Goal: Obtain resource: Obtain resource

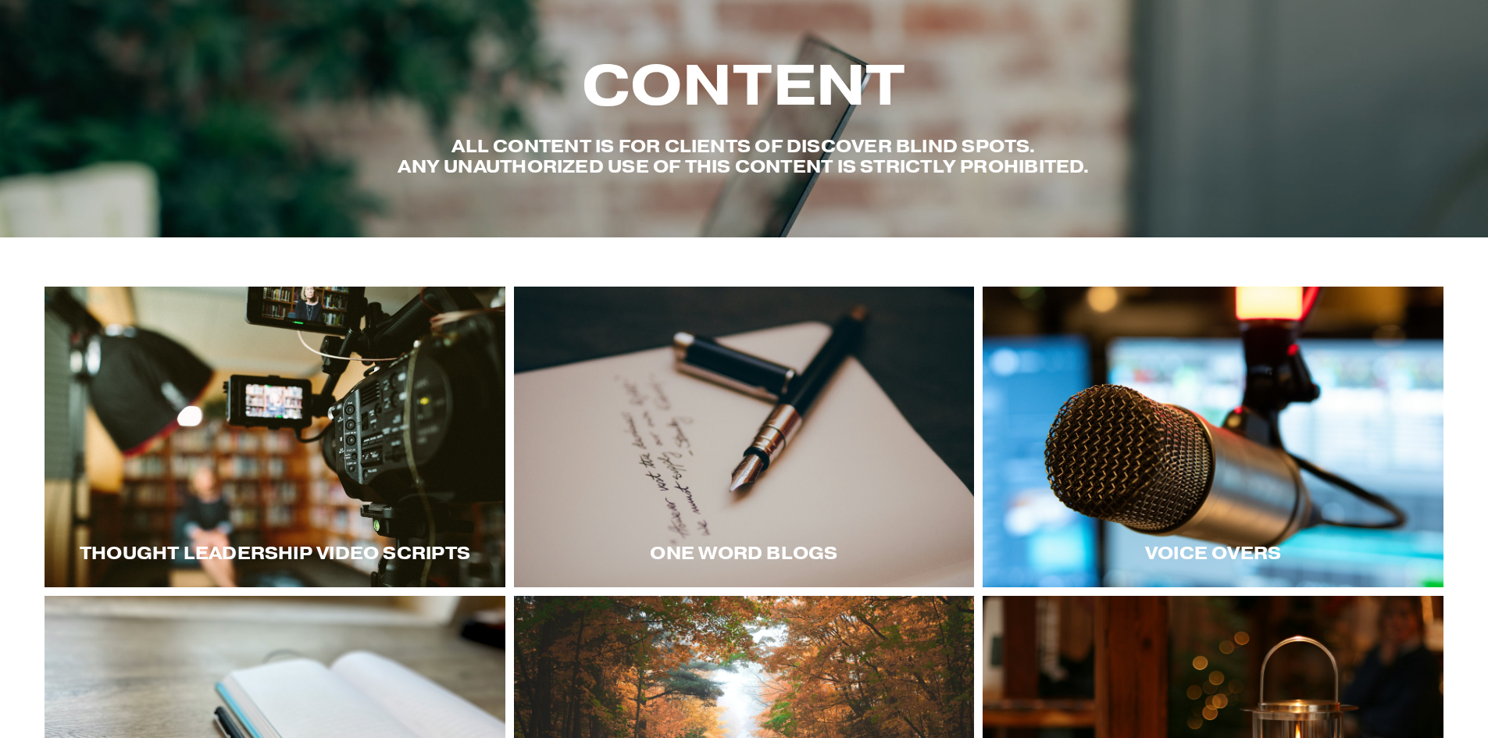
scroll to position [156, 0]
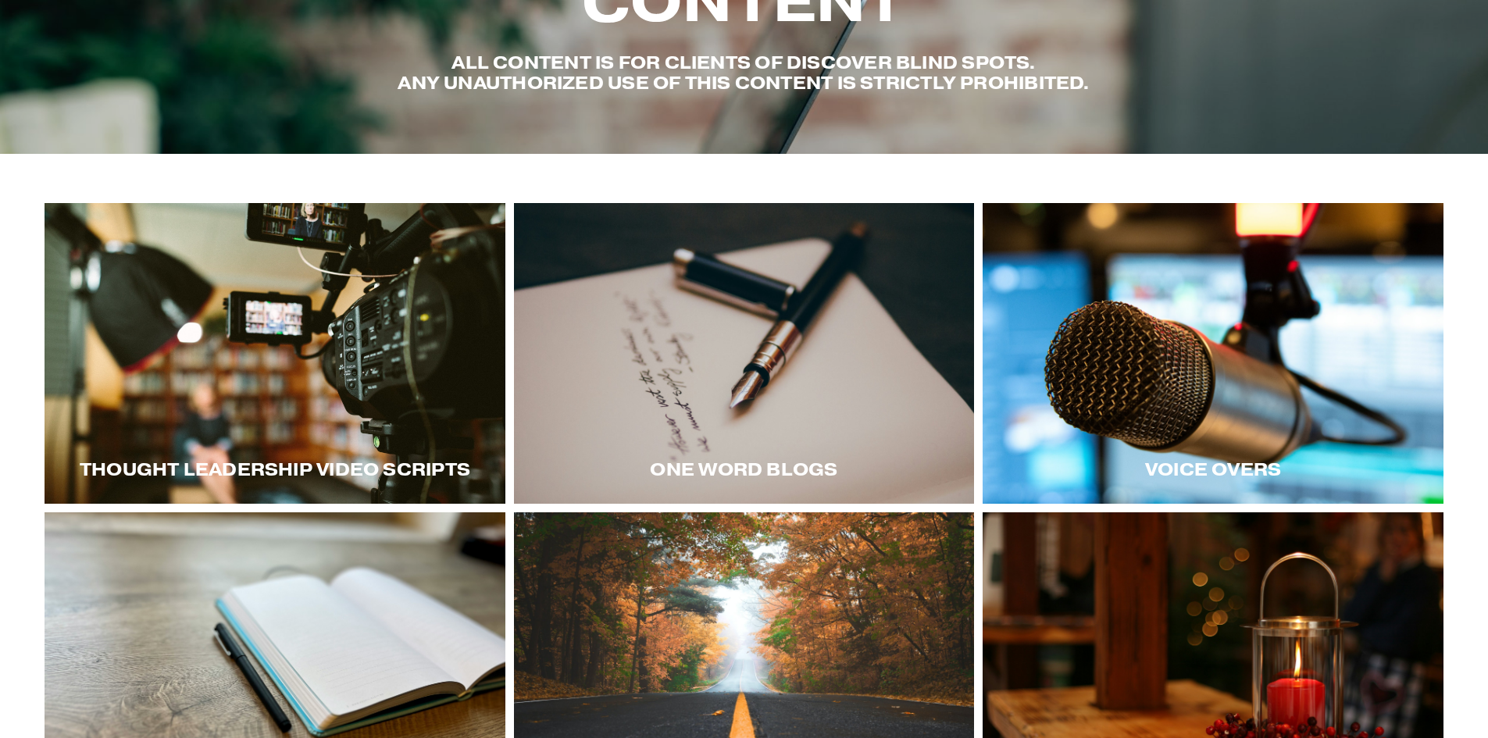
click at [406, 398] on div at bounding box center [275, 353] width 461 height 301
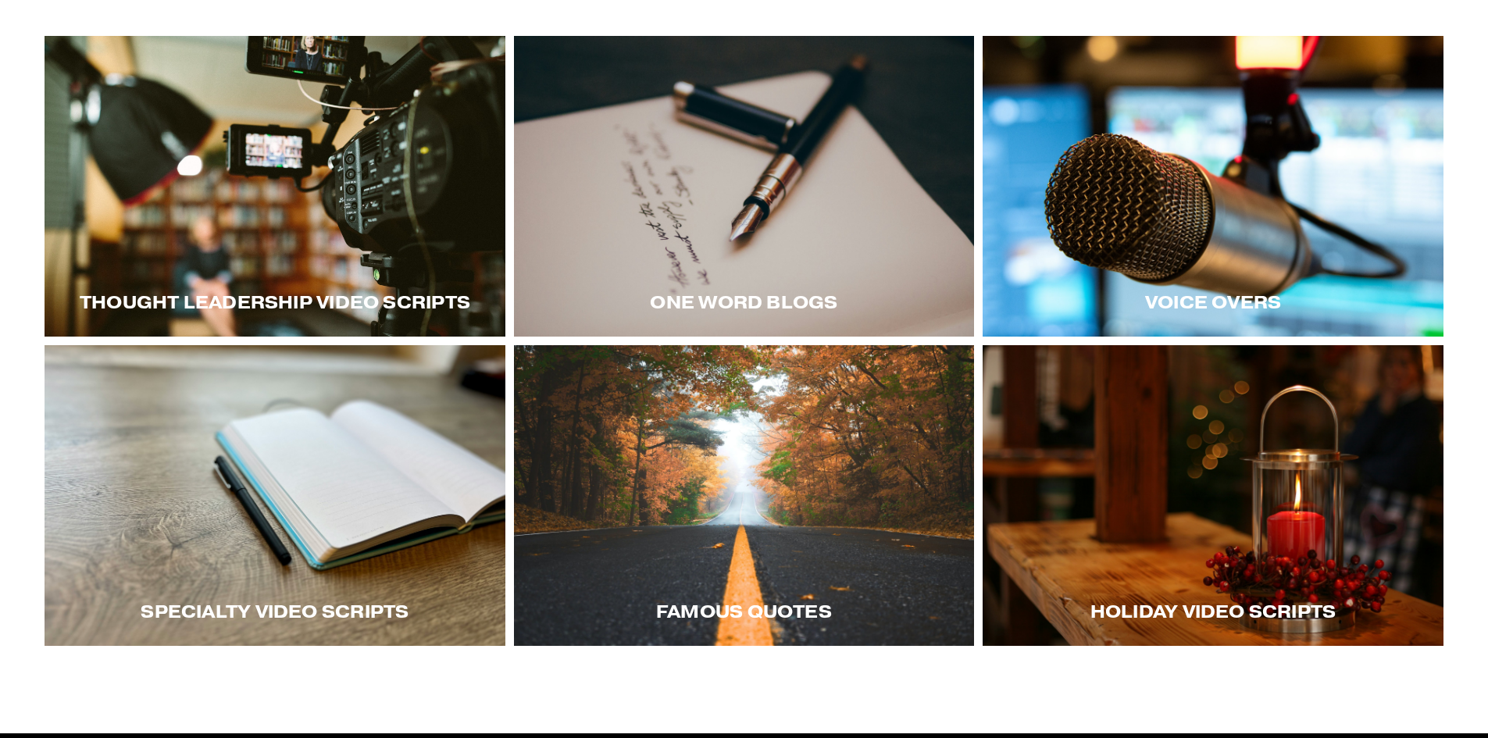
scroll to position [391, 0]
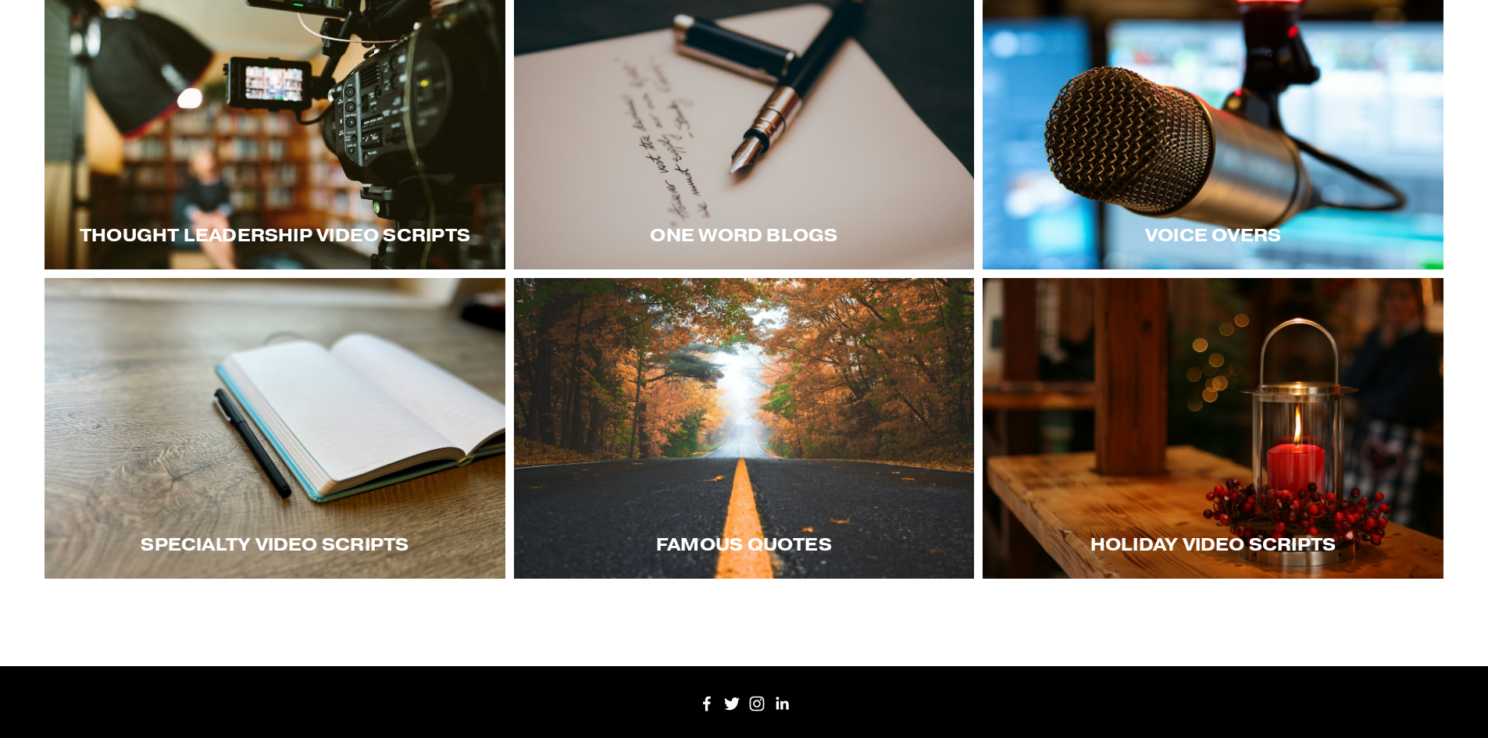
click at [1120, 376] on div at bounding box center [1213, 428] width 461 height 301
click at [1262, 434] on div at bounding box center [1213, 428] width 461 height 301
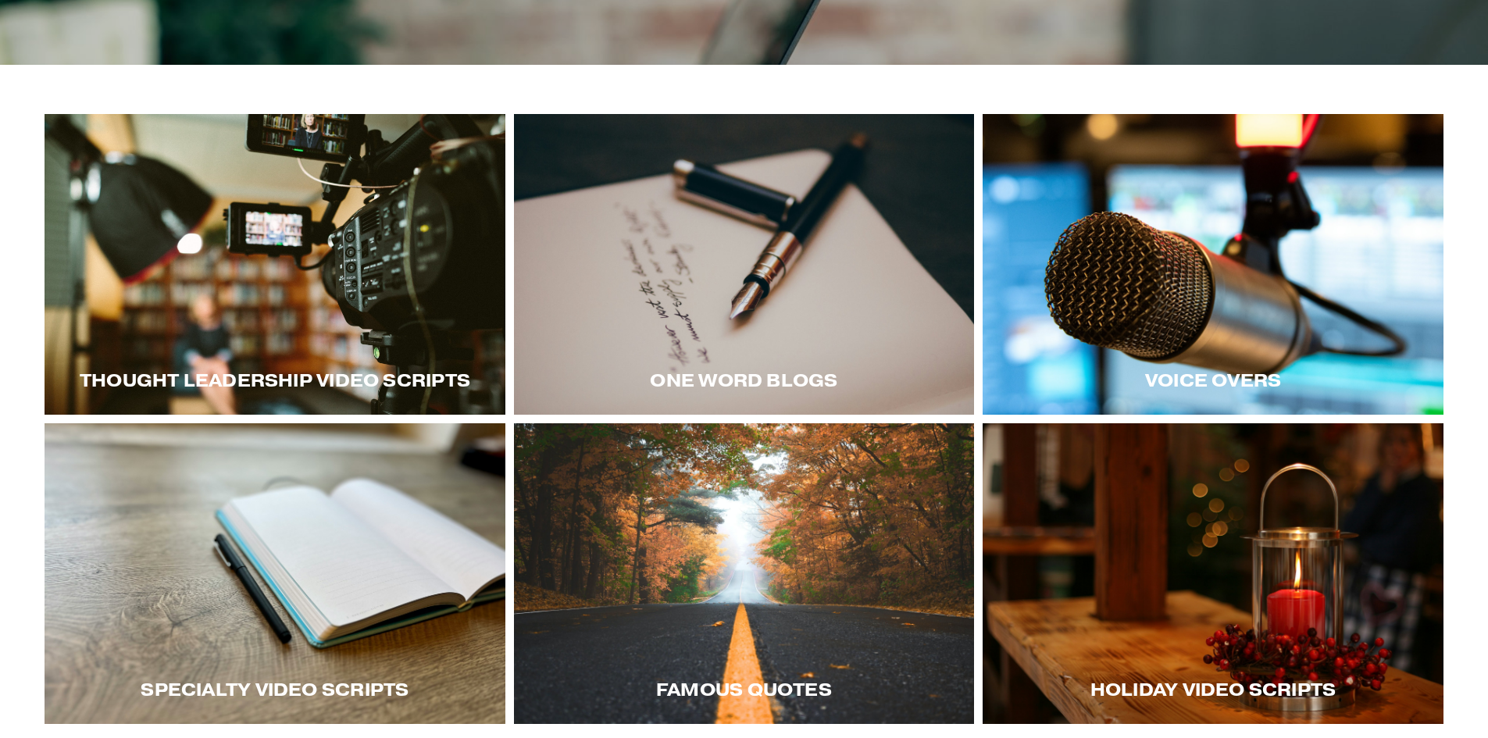
scroll to position [0, 0]
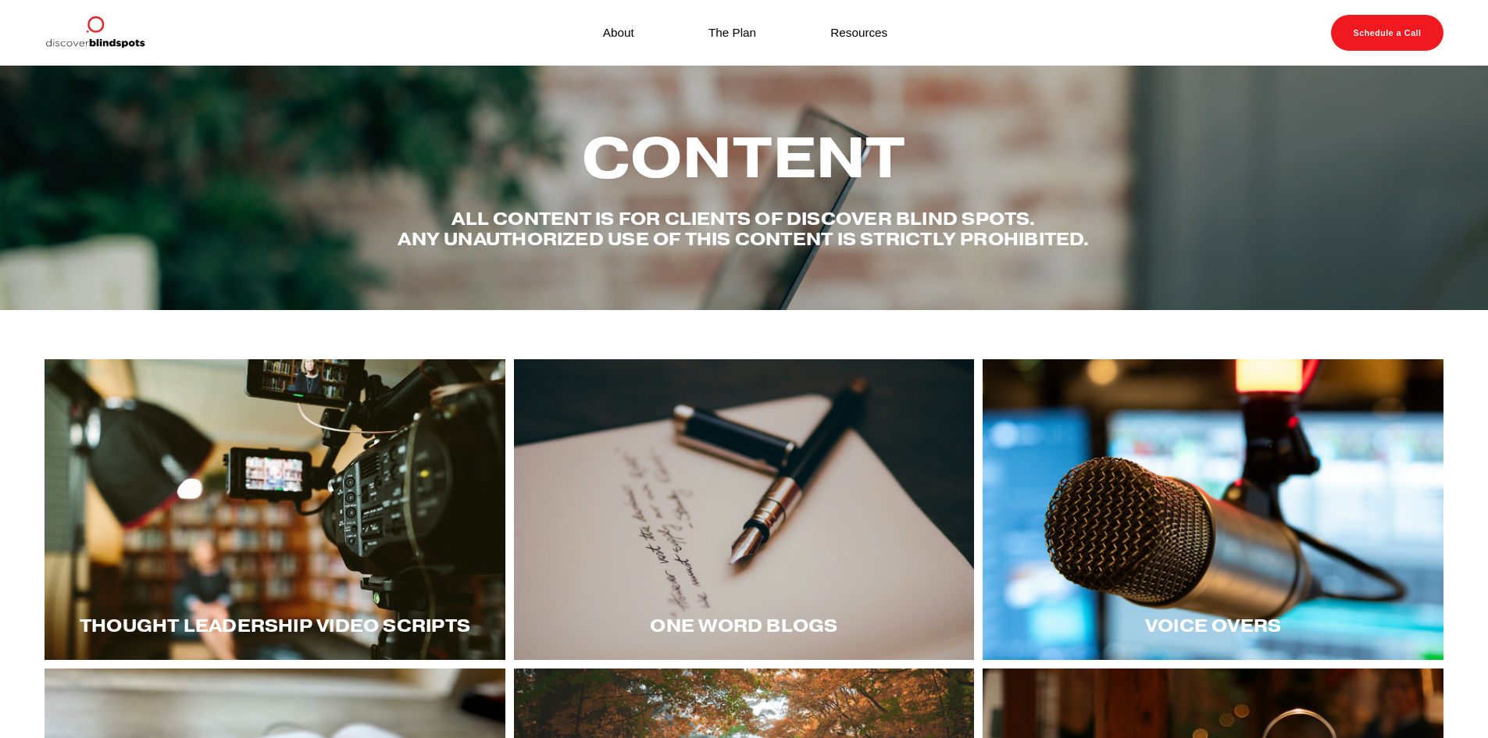
click at [250, 433] on div at bounding box center [275, 509] width 461 height 301
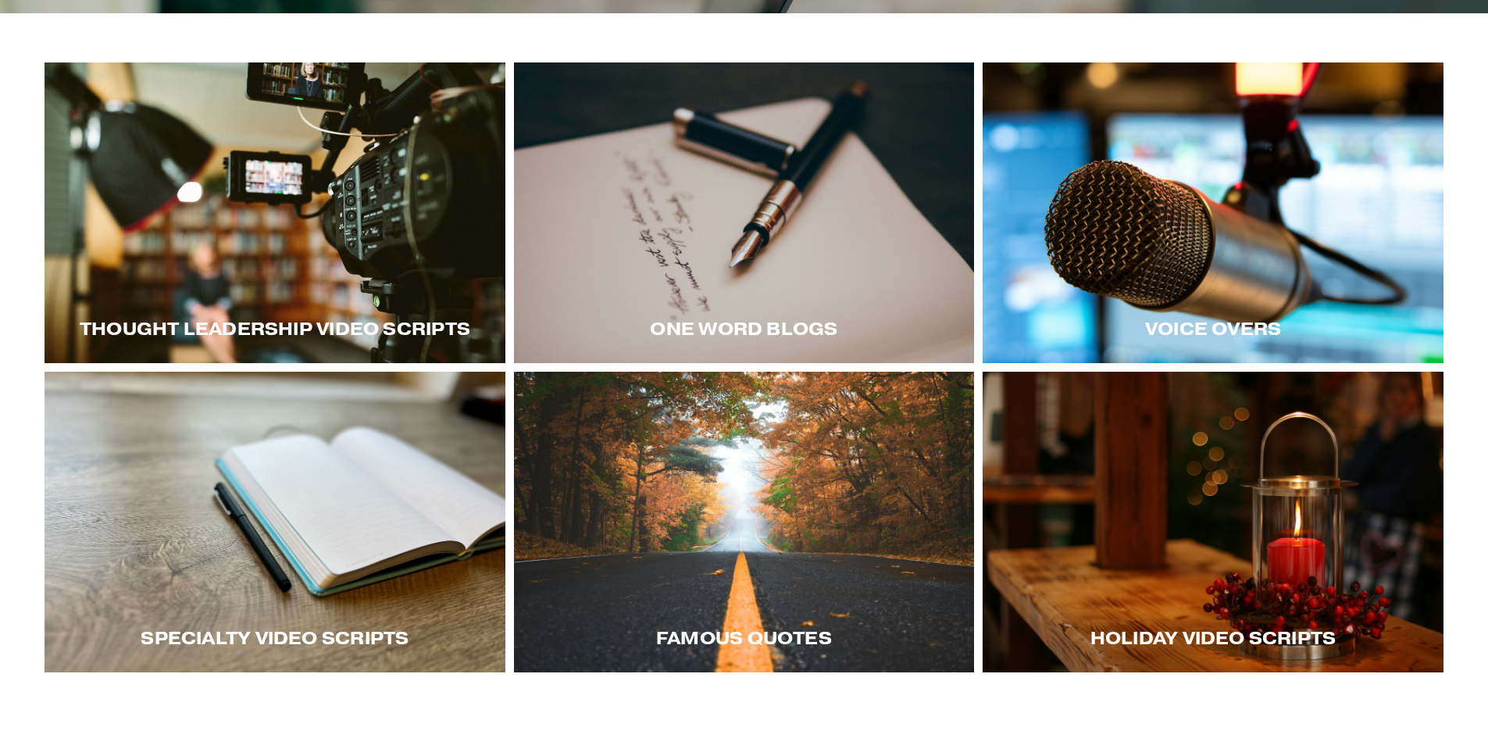
scroll to position [312, 0]
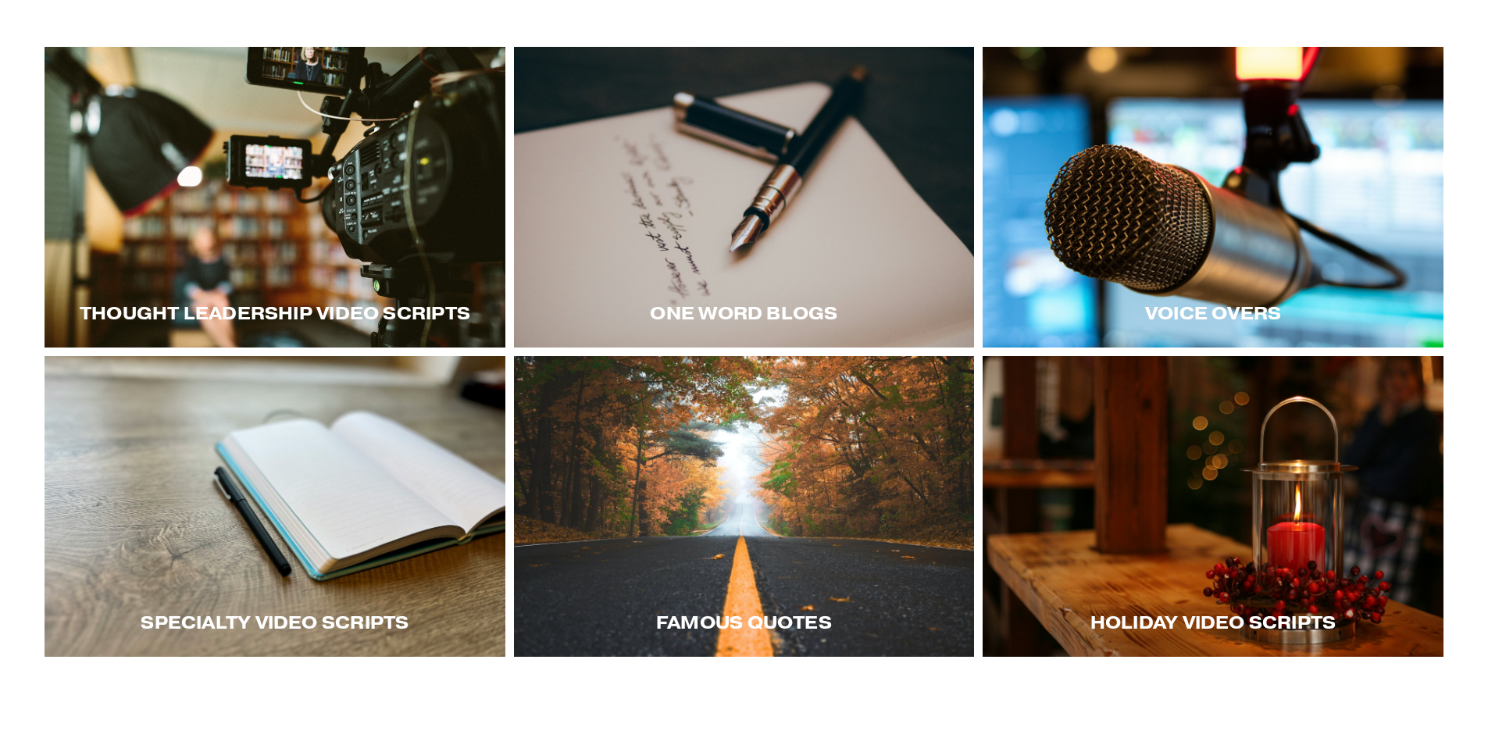
click at [1161, 487] on div at bounding box center [1213, 506] width 461 height 301
click at [352, 486] on div at bounding box center [275, 506] width 461 height 301
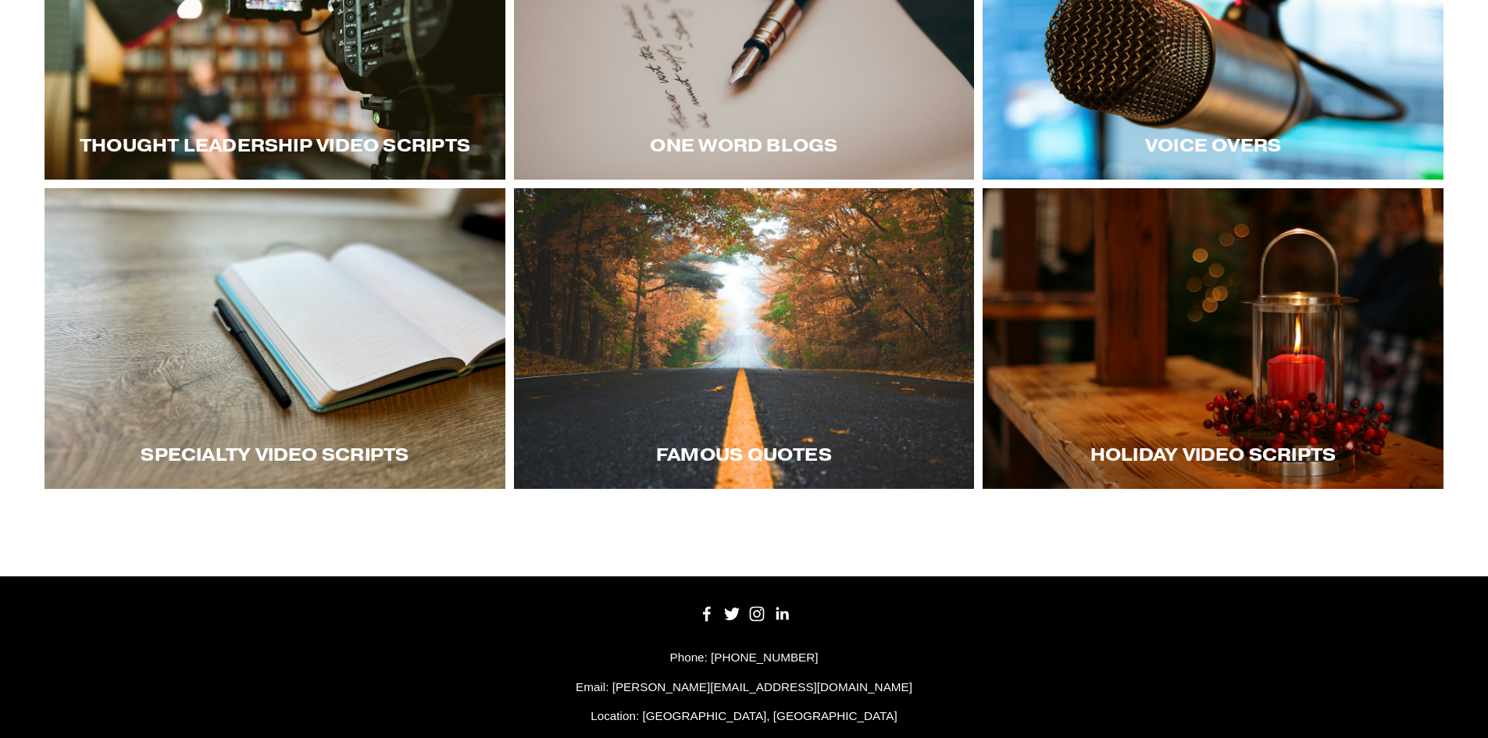
scroll to position [519, 0]
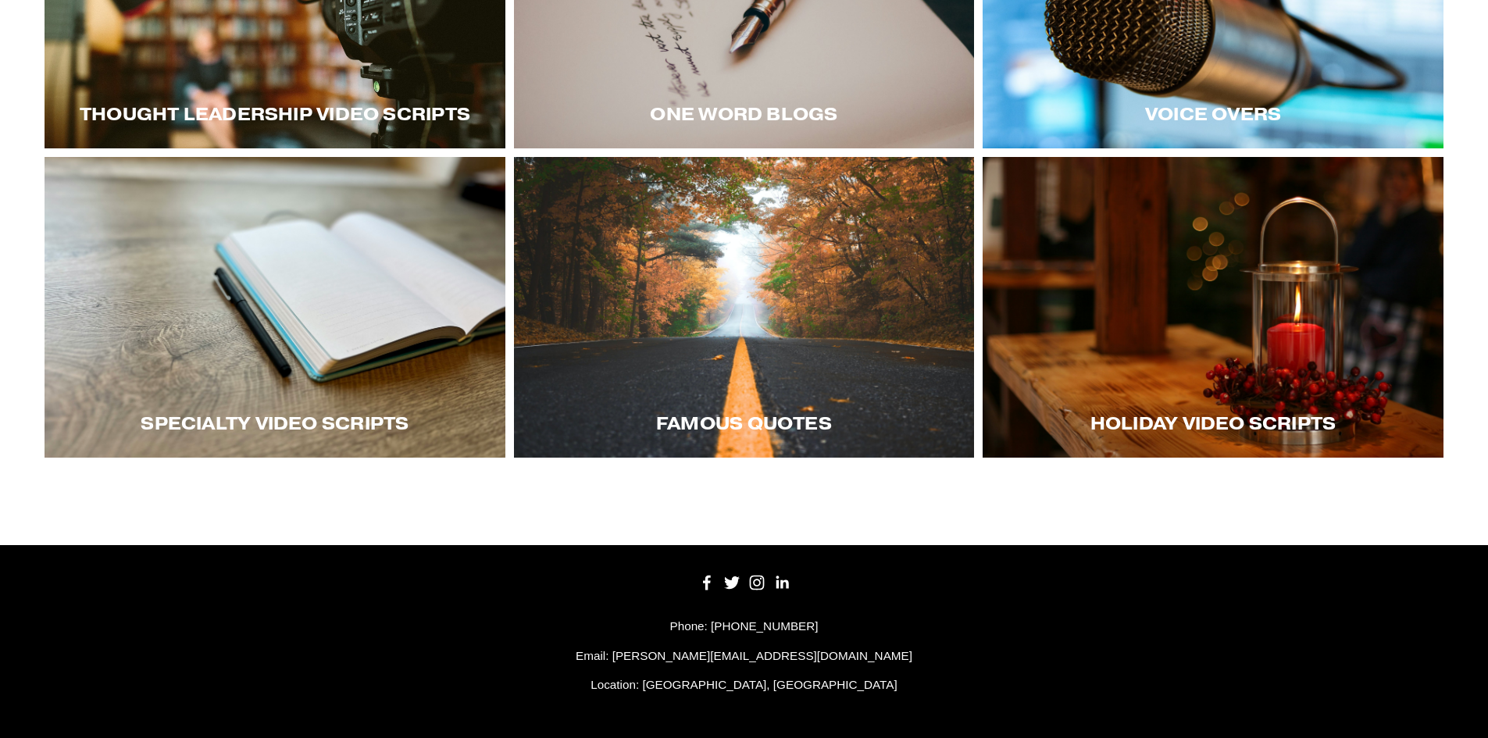
click at [1106, 304] on div at bounding box center [1213, 307] width 461 height 301
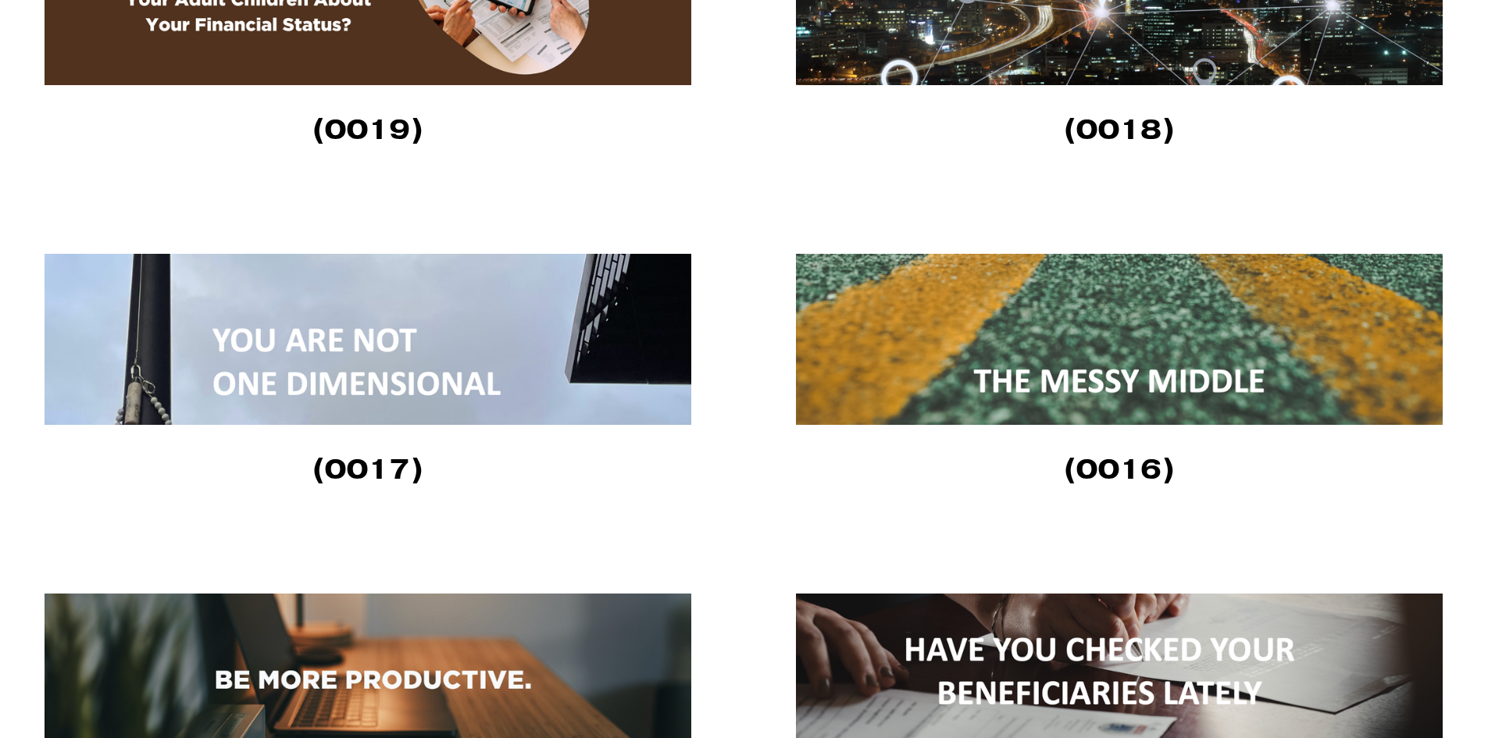
scroll to position [2699, 0]
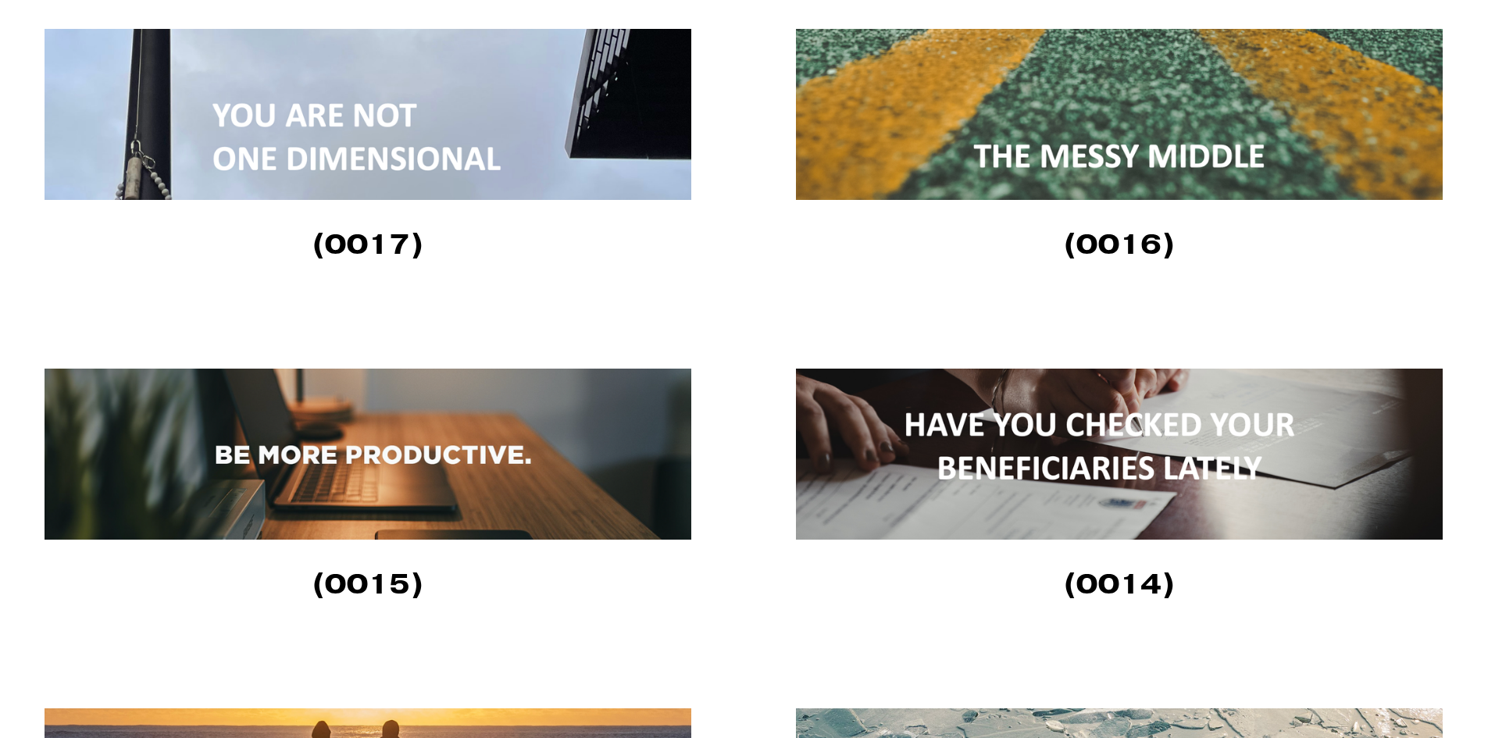
click at [929, 198] on img at bounding box center [1119, 114] width 647 height 171
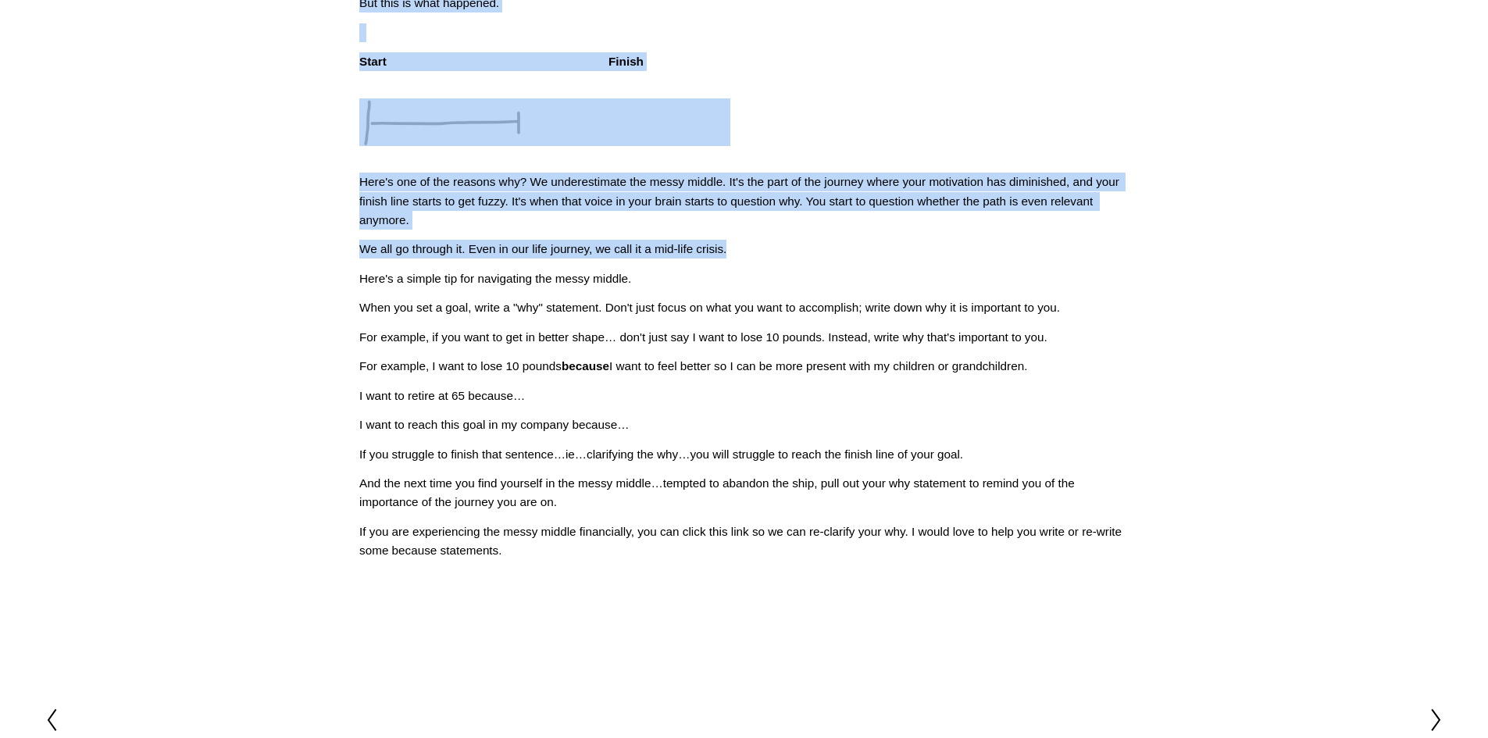
scroll to position [351, 0]
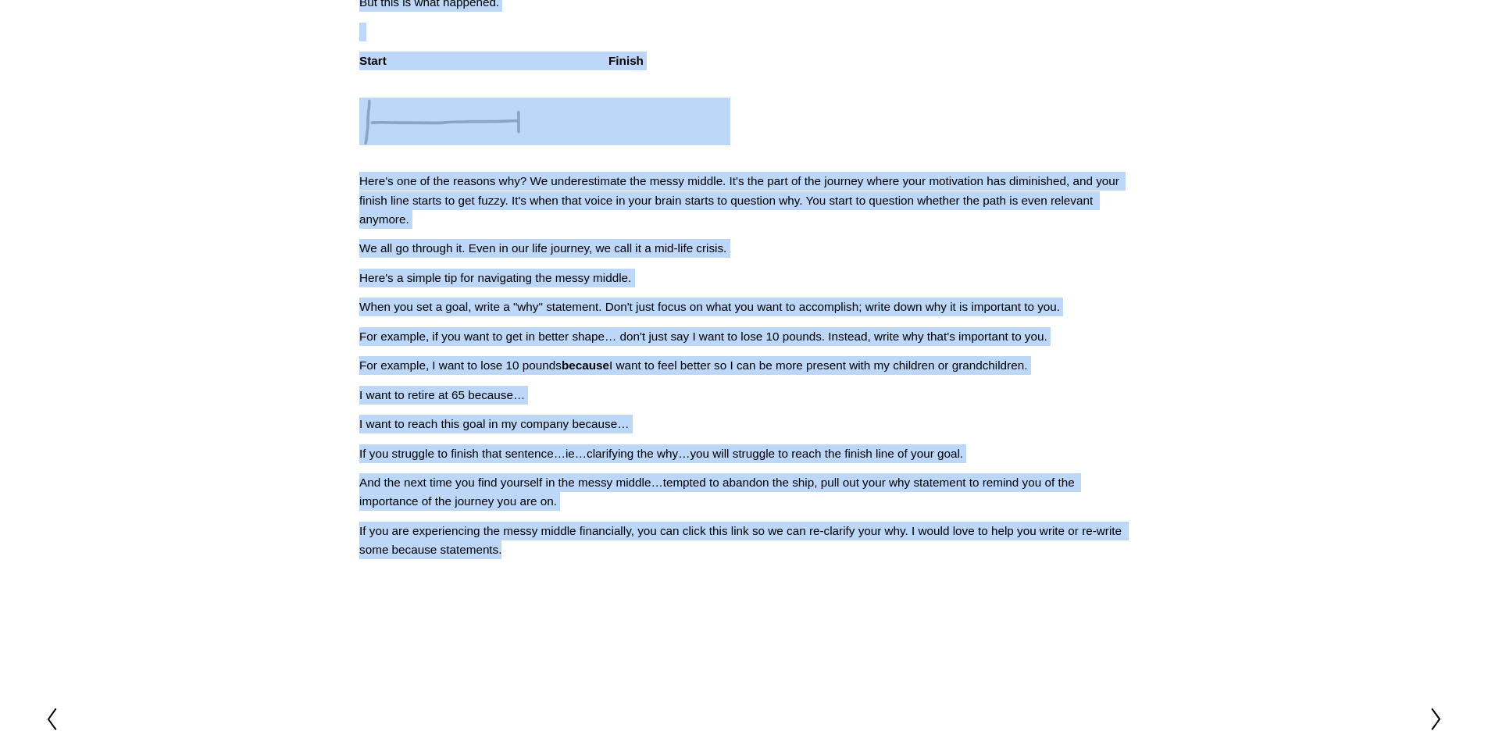
drag, startPoint x: 360, startPoint y: 70, endPoint x: 737, endPoint y: 556, distance: 614.6
click at [737, 556] on div "The Messy Middle (0016) Have you ever set a goal? Sure you have. Here's a more …" at bounding box center [744, 174] width 796 height 798
copy div "Lore ips dolo sit a cons? Adip eli sedd. Eius't i utla etdolore magnaali. Enim …"
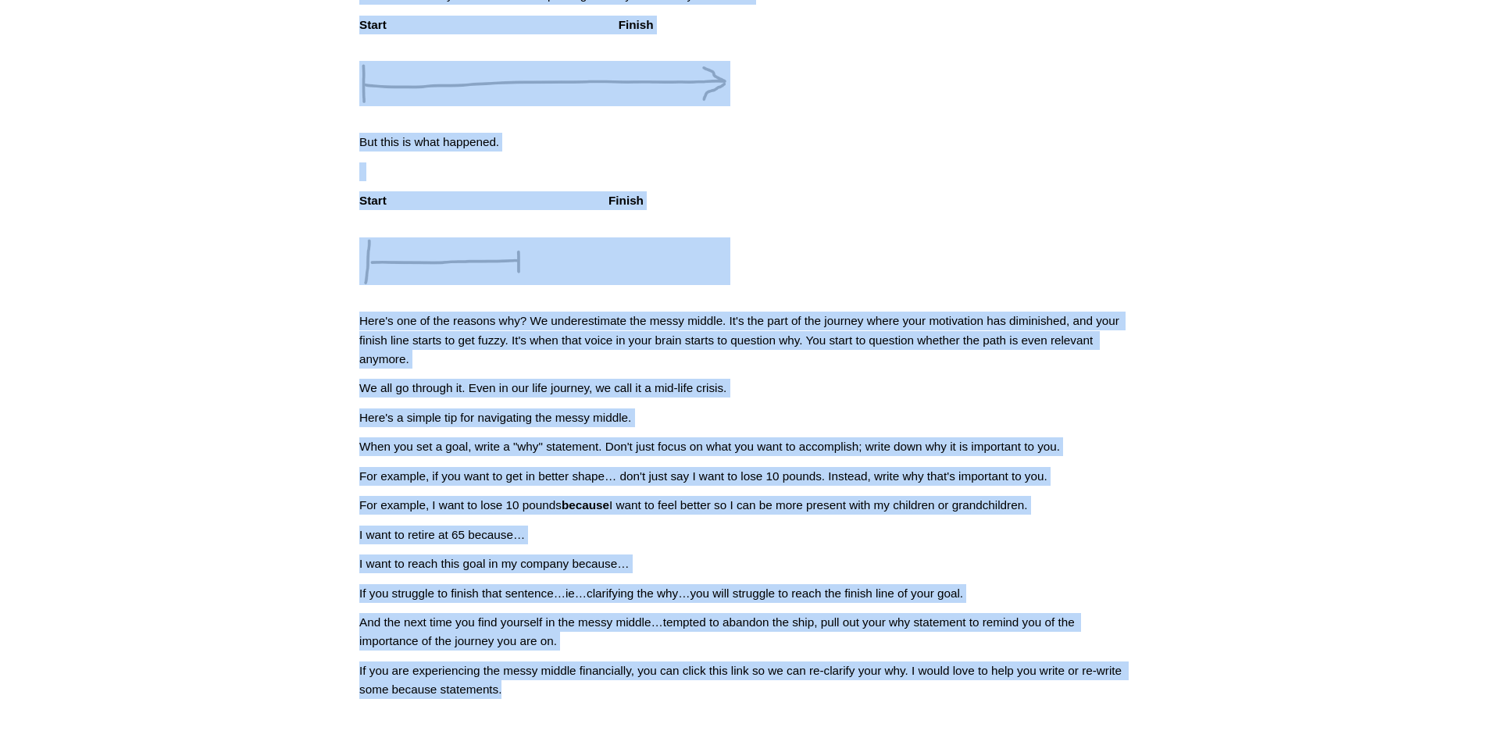
scroll to position [195, 0]
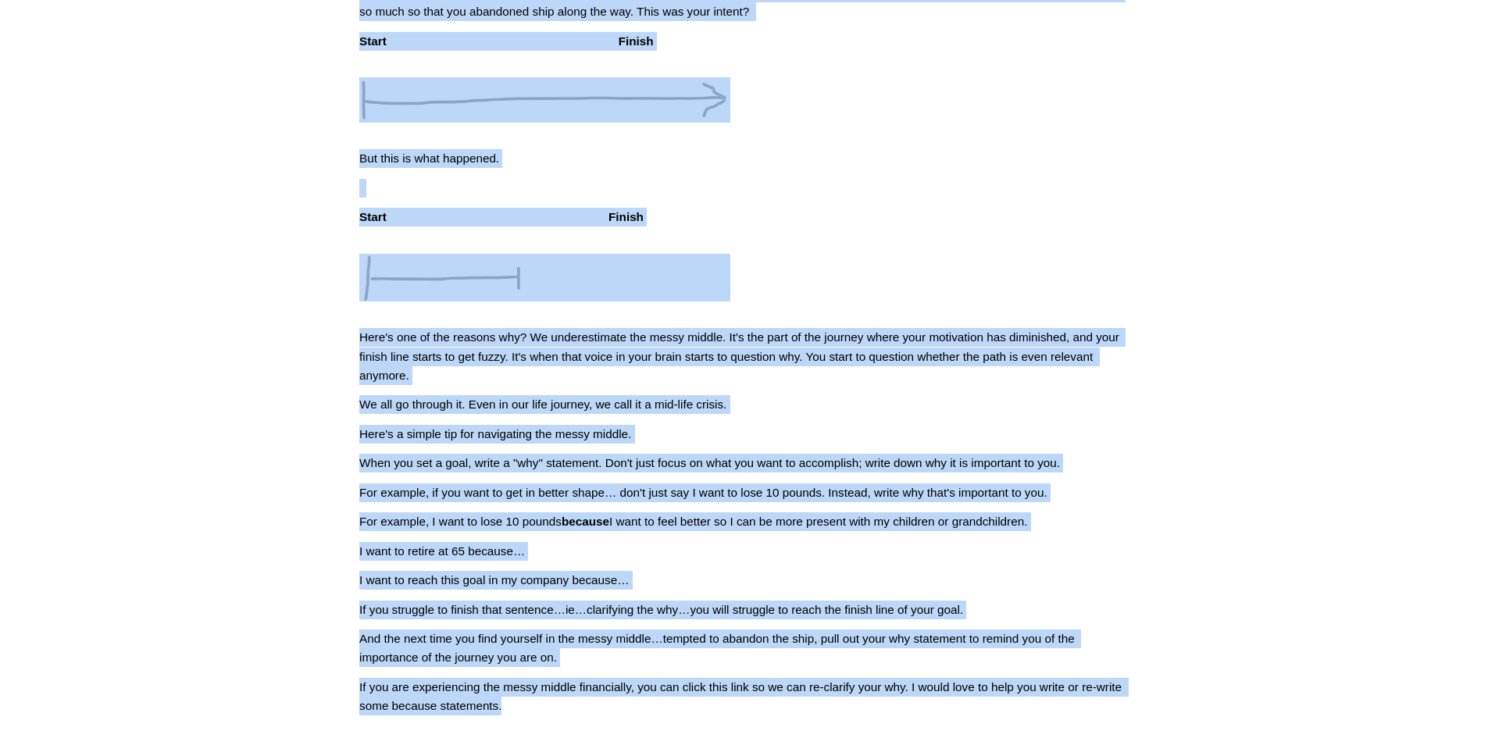
click at [273, 259] on article "Feb 7 Written By Fletcher Riddle The Messy Middle (0016) Have you ever set a go…" at bounding box center [744, 344] width 1488 height 948
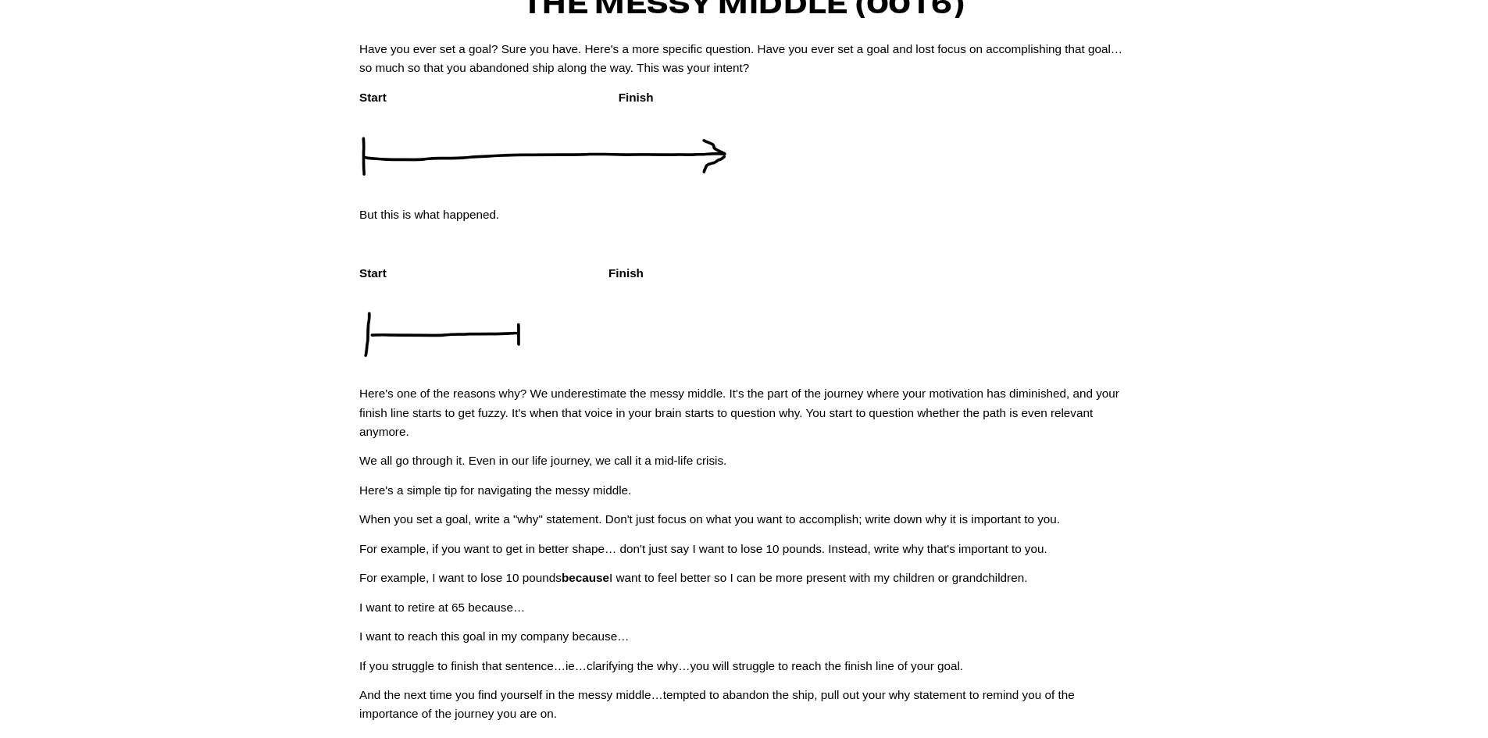
scroll to position [0, 0]
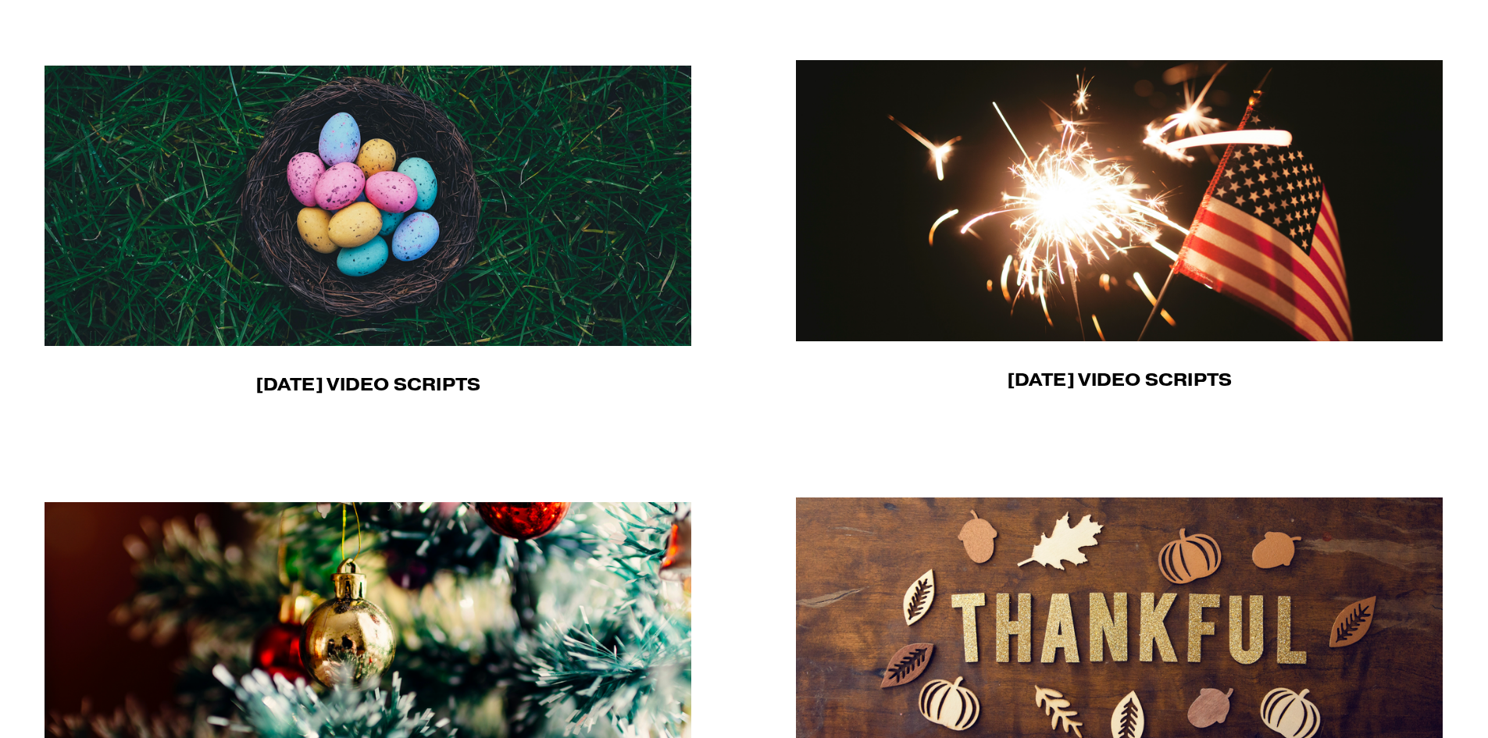
scroll to position [898, 0]
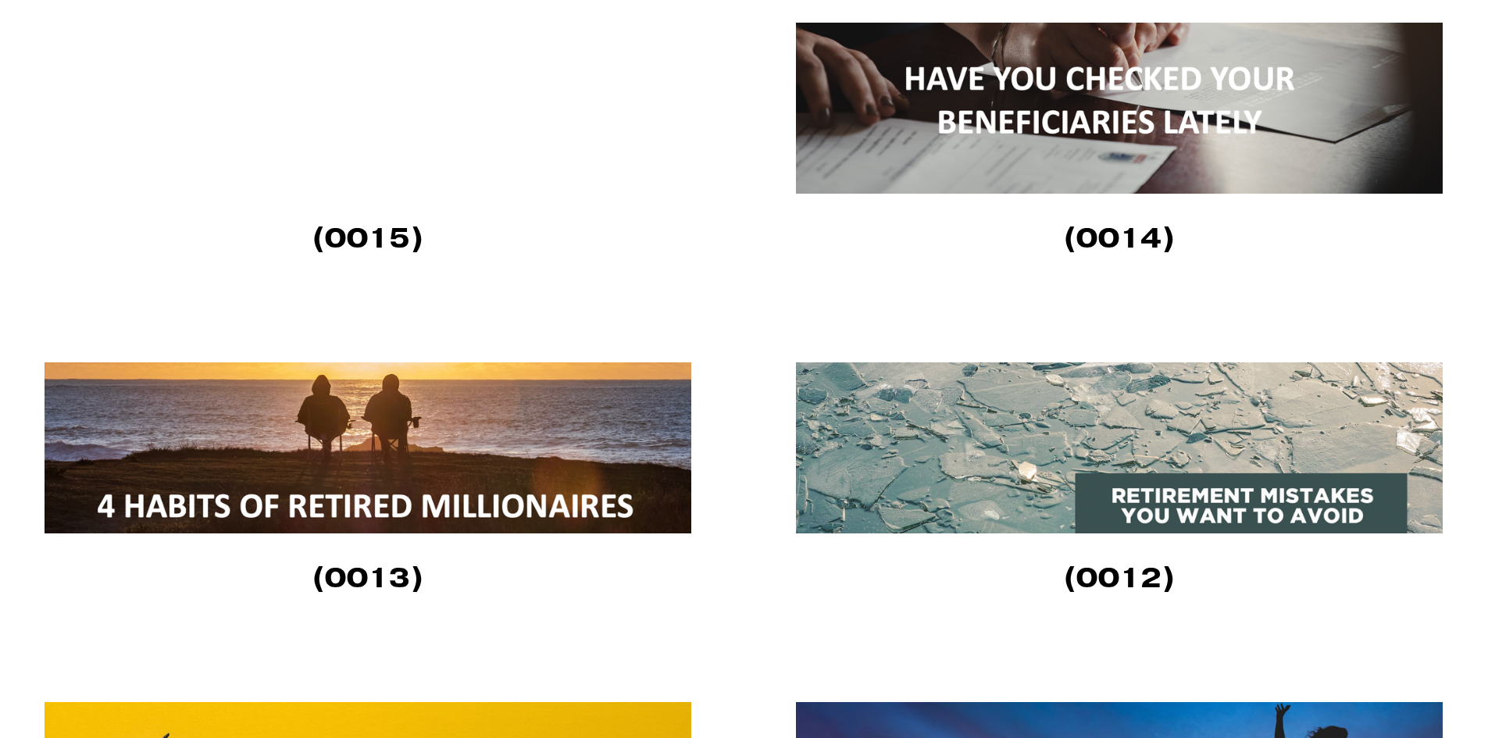
scroll to position [2890, 0]
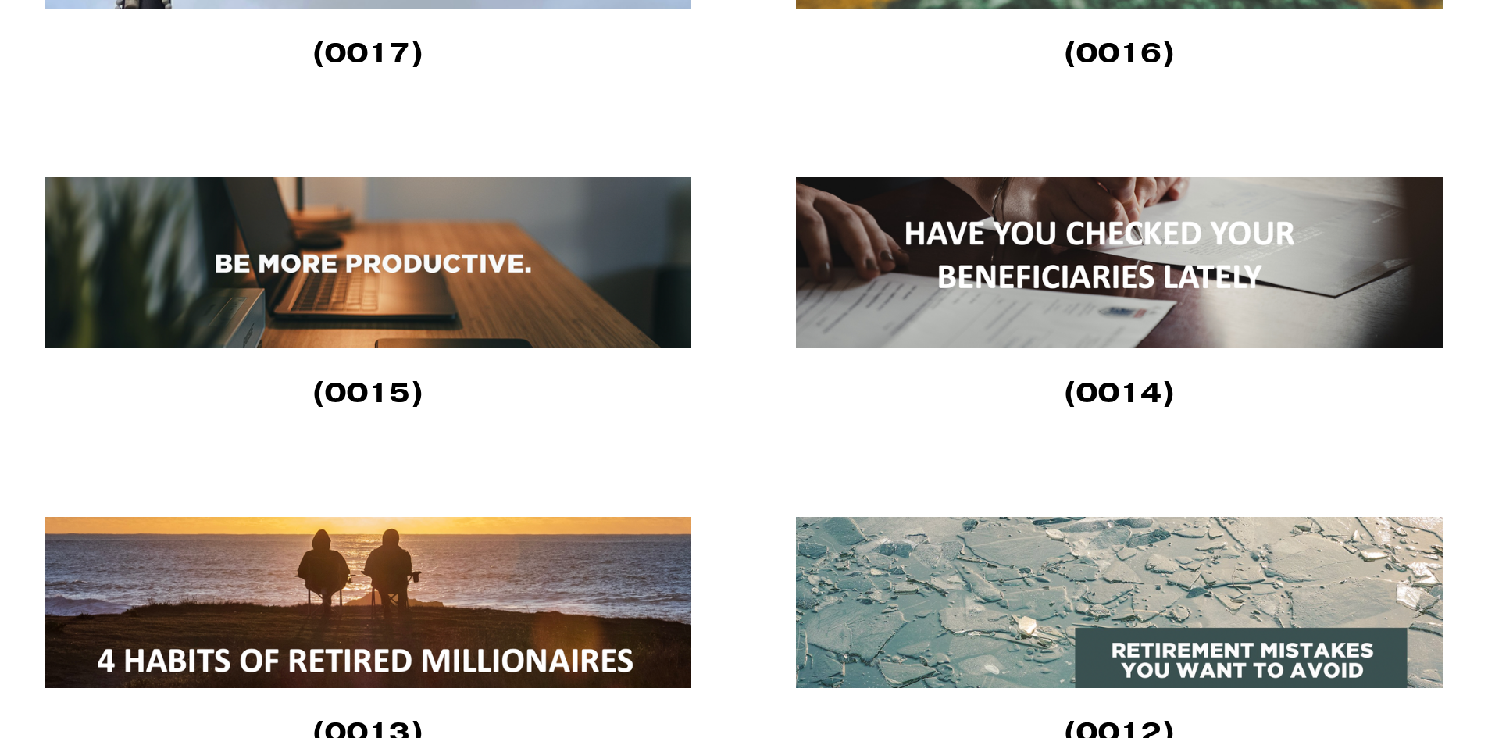
click at [409, 282] on img at bounding box center [368, 262] width 647 height 171
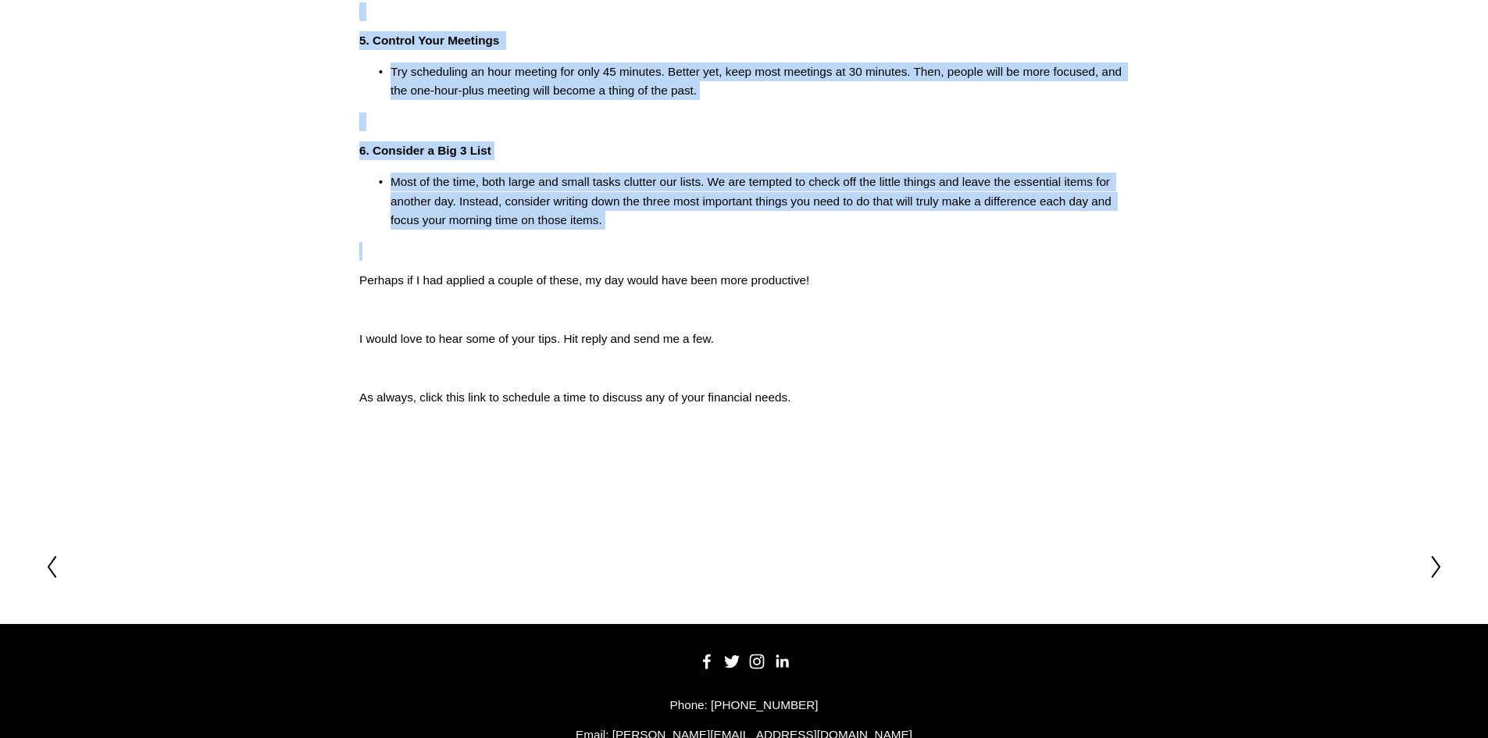
scroll to position [859, 0]
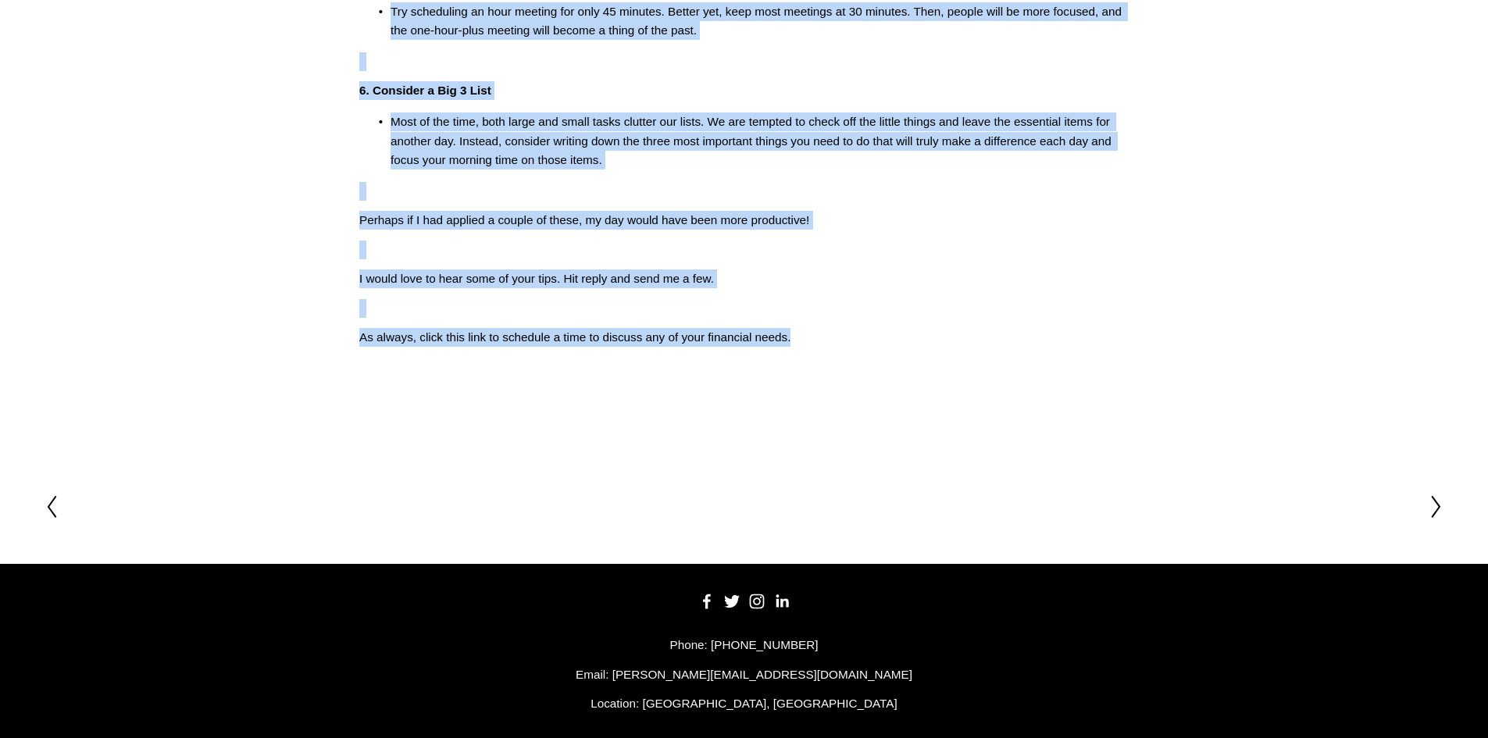
drag, startPoint x: 345, startPoint y: 236, endPoint x: 812, endPoint y: 363, distance: 484.1
copy div "Lor ipsum dol S ame conse adipiscing. E sed d eius temp in utla, e dolo magn al…"
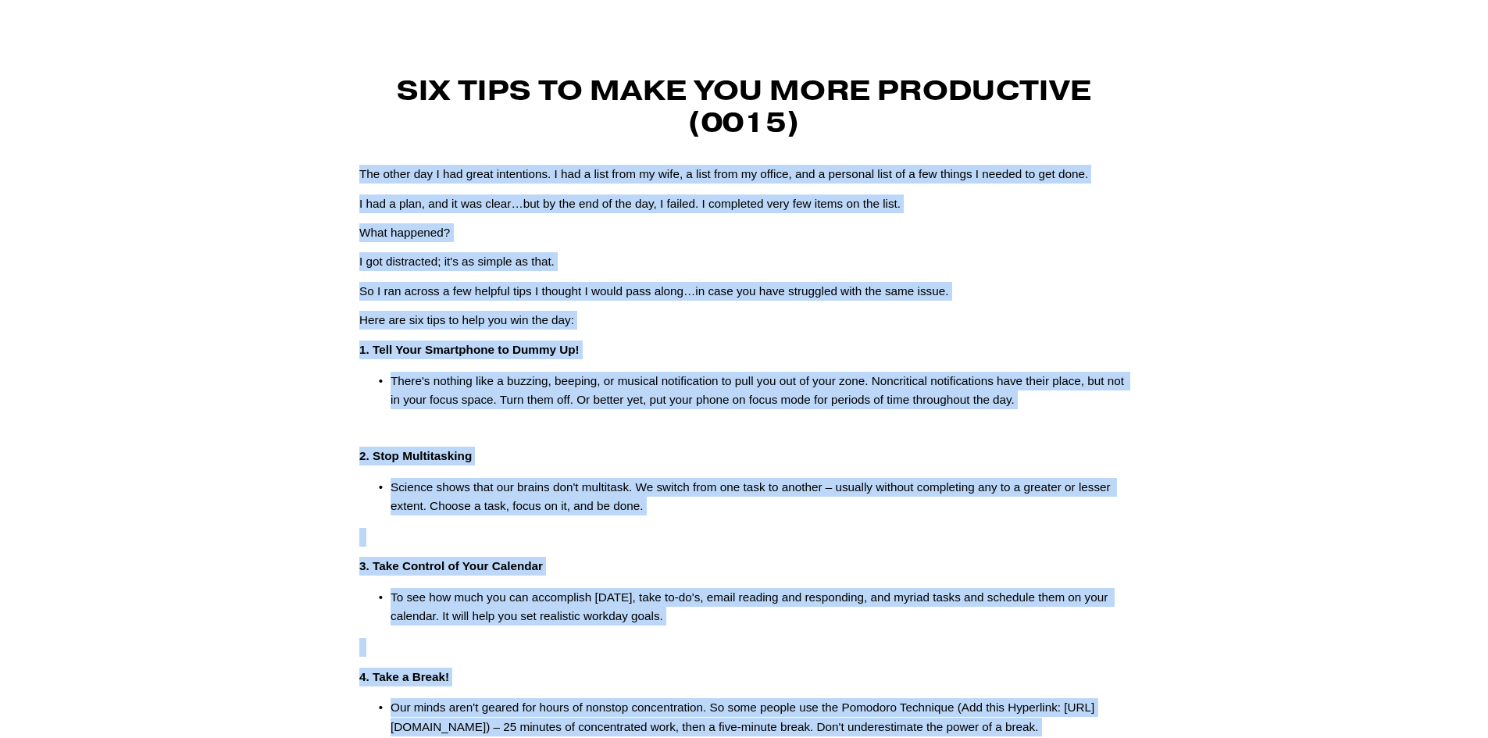
scroll to position [78, 0]
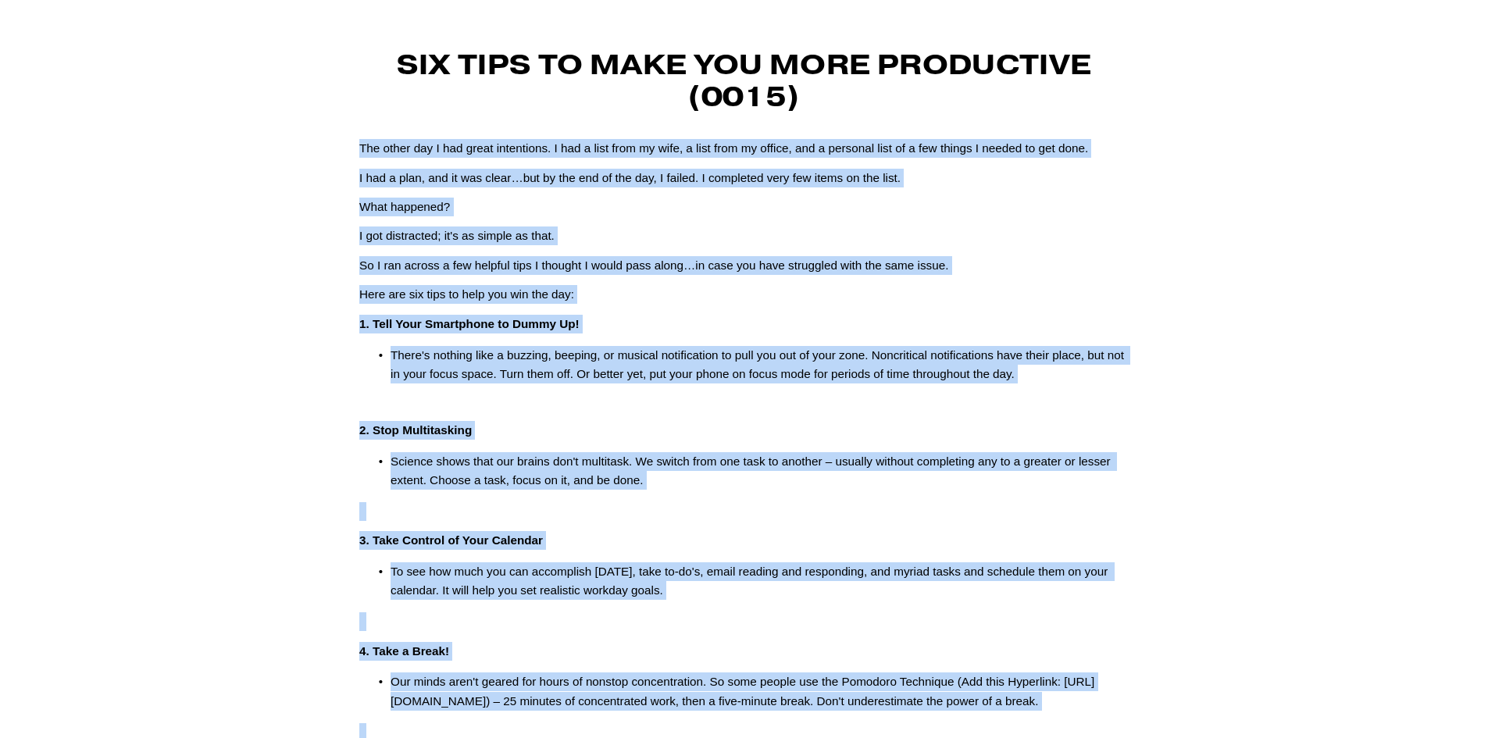
click at [687, 236] on p "I got distracted; it's as simple as that." at bounding box center [743, 236] width 769 height 19
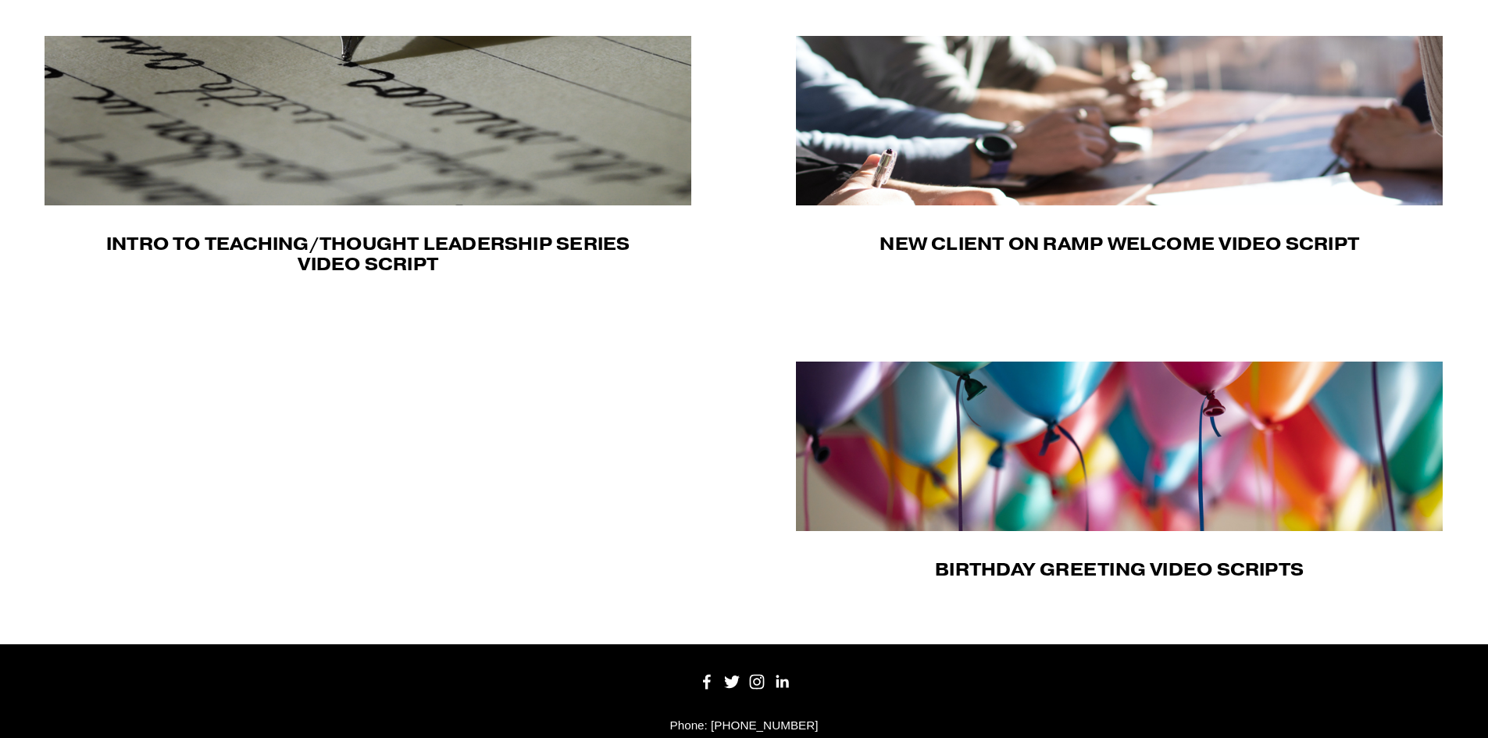
scroll to position [625, 0]
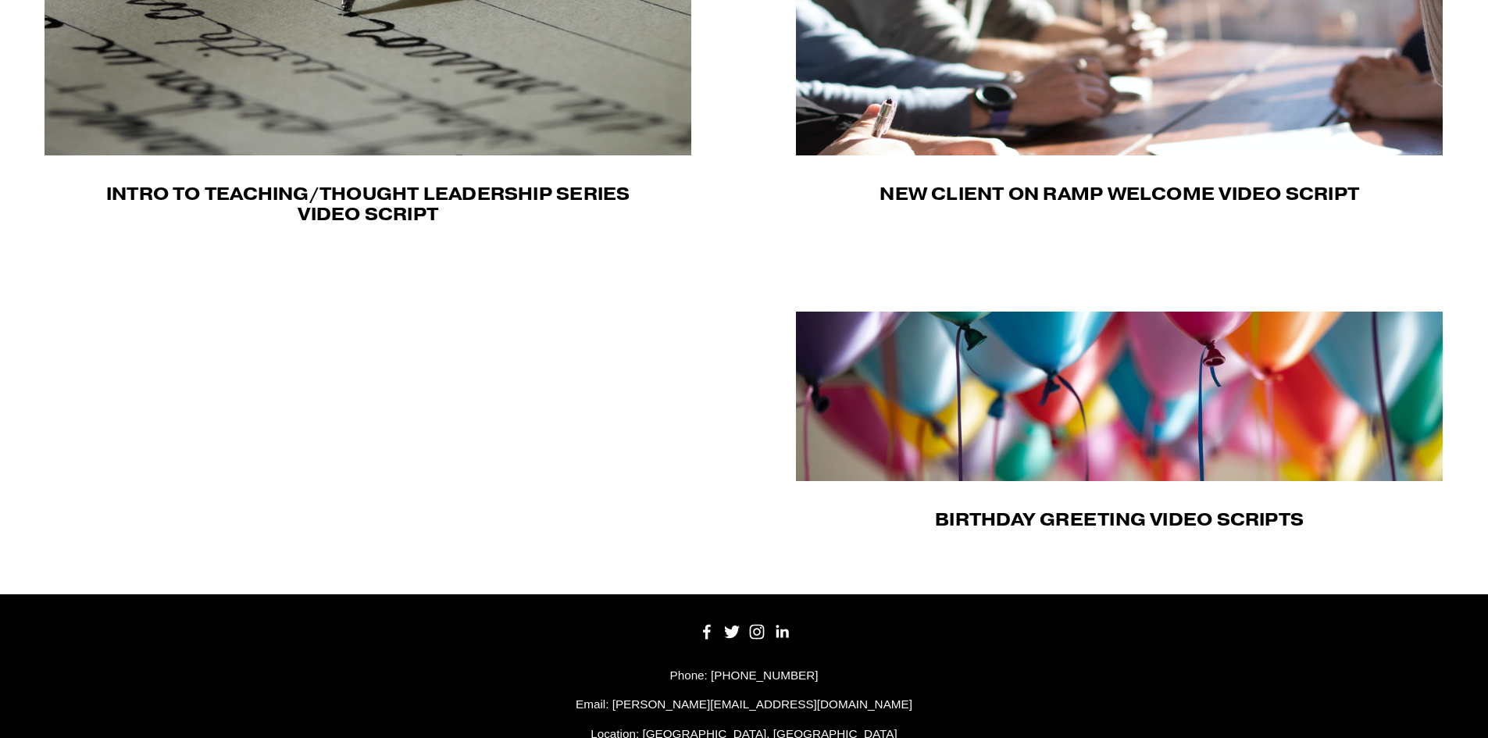
click at [979, 116] on img at bounding box center [1119, 70] width 647 height 169
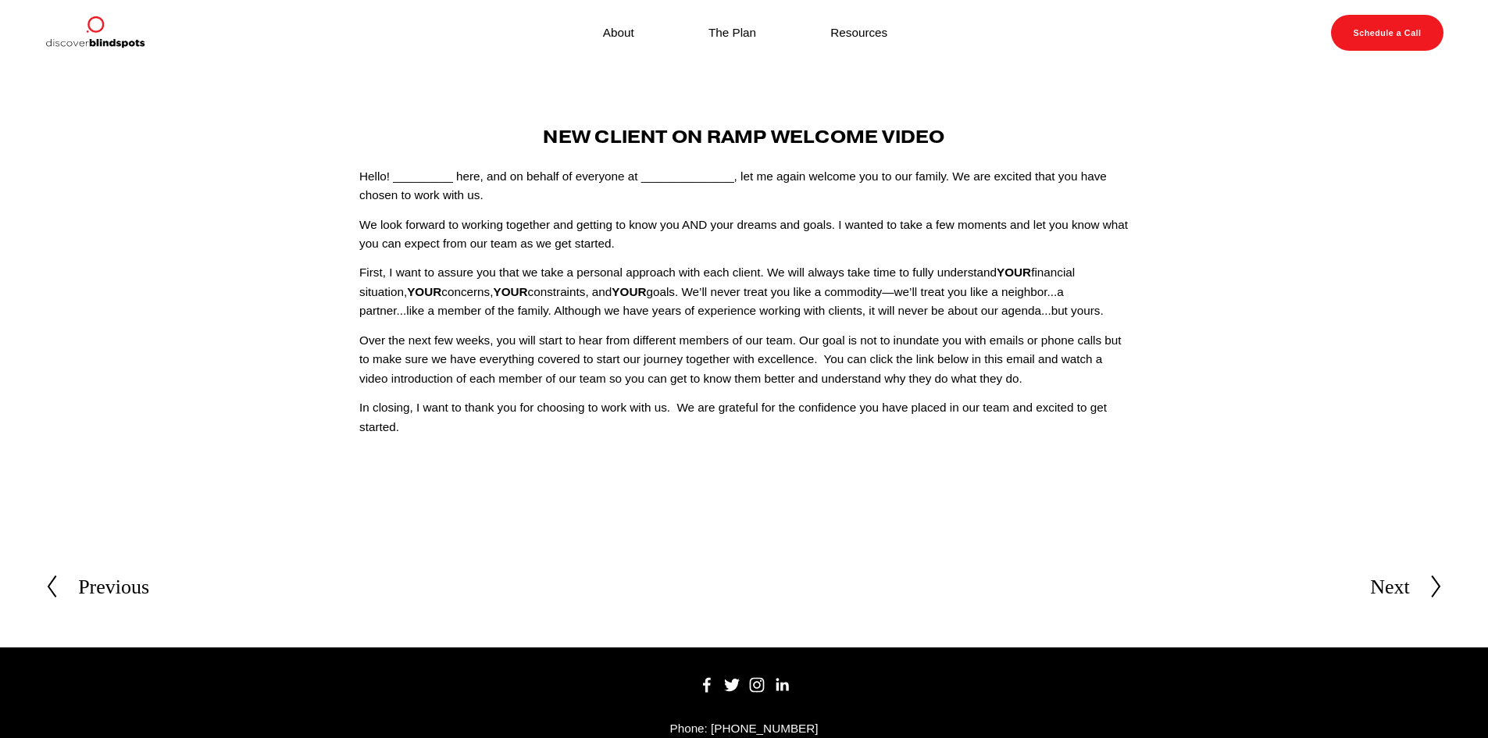
drag, startPoint x: 393, startPoint y: 399, endPoint x: 421, endPoint y: 139, distance: 261.6
click at [421, 139] on div "New Client On Ramp Welcome Video Hello! _________ here, and on behalf of everyo…" at bounding box center [743, 282] width 769 height 311
copy div "Lor Ipsumd Si Amet Consect Adipi Elits! _________ doei, tem in utlabo et dolore…"
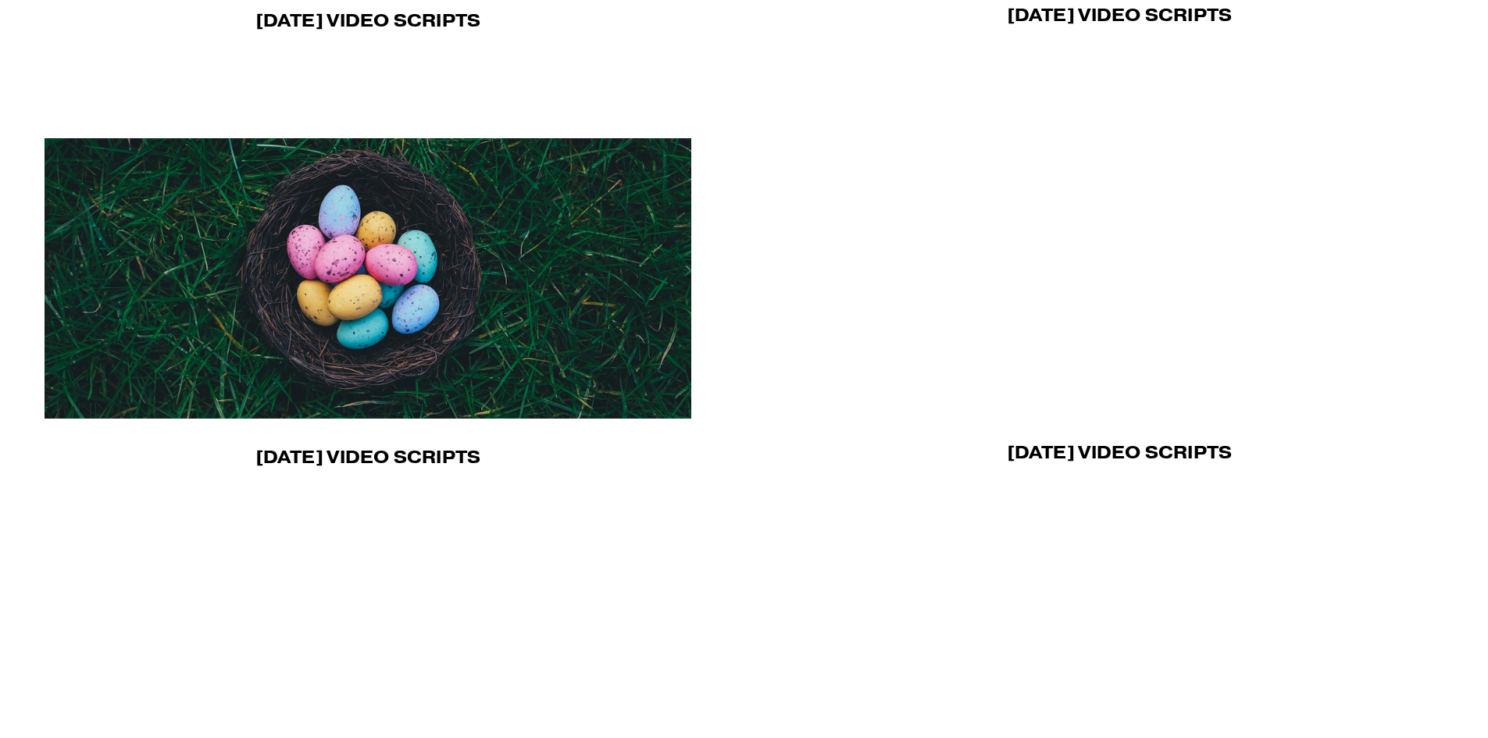
scroll to position [1172, 0]
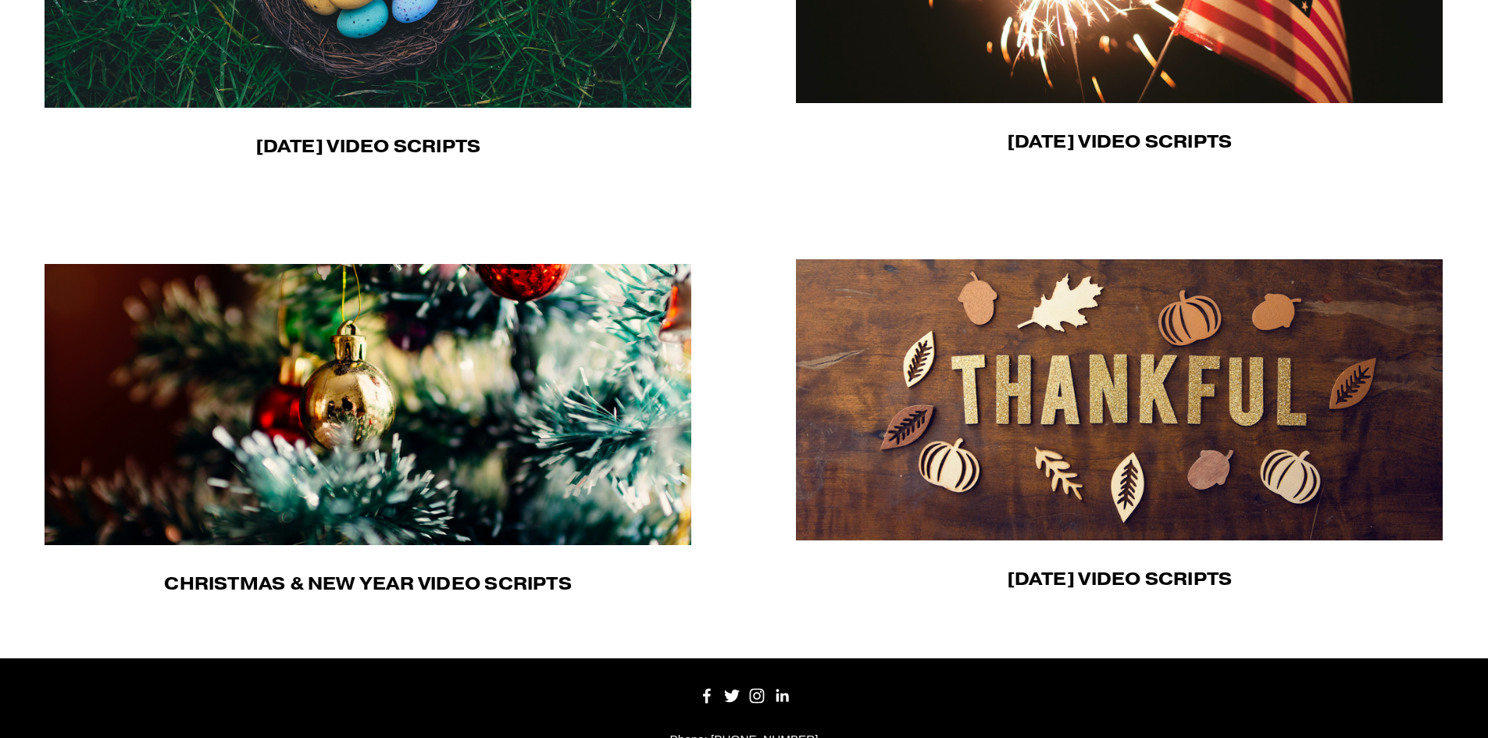
click at [448, 358] on img at bounding box center [368, 404] width 647 height 281
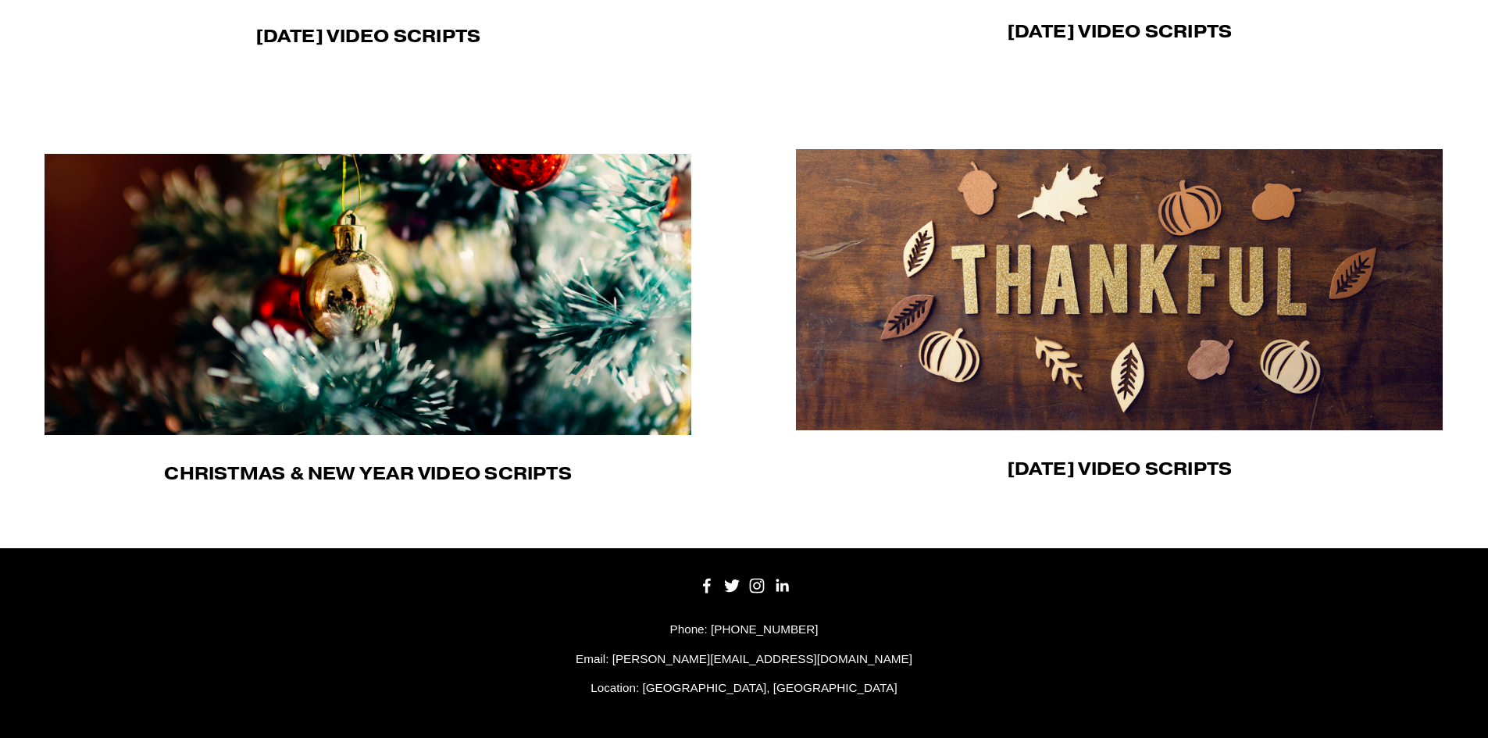
scroll to position [1289, 0]
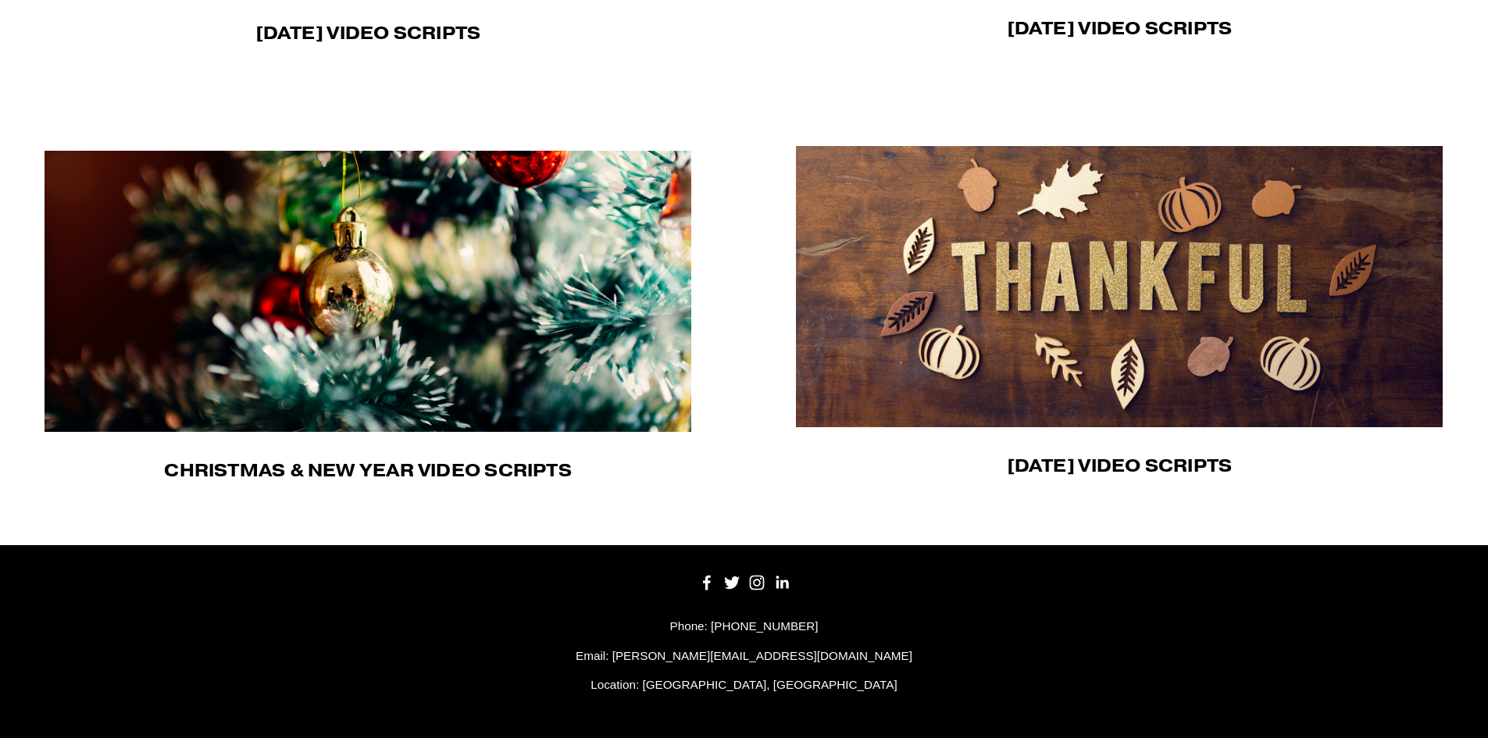
click at [420, 268] on img at bounding box center [368, 291] width 647 height 281
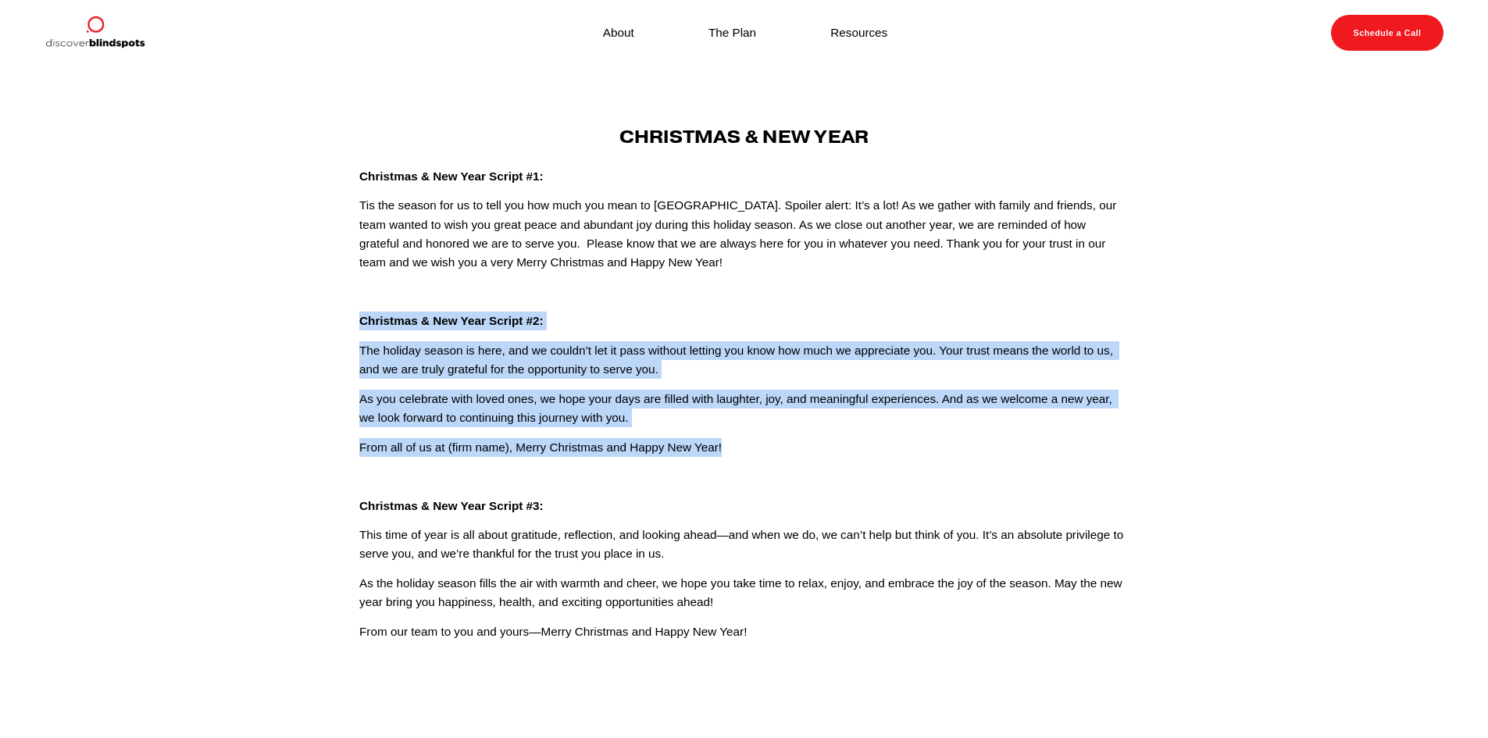
drag, startPoint x: 712, startPoint y: 448, endPoint x: 361, endPoint y: 326, distance: 371.5
click at [361, 326] on div "Christmas & New Year Christmas & New Year Script #1: Tis the season for us to t…" at bounding box center [743, 385] width 769 height 516
